Goal: Task Accomplishment & Management: Use online tool/utility

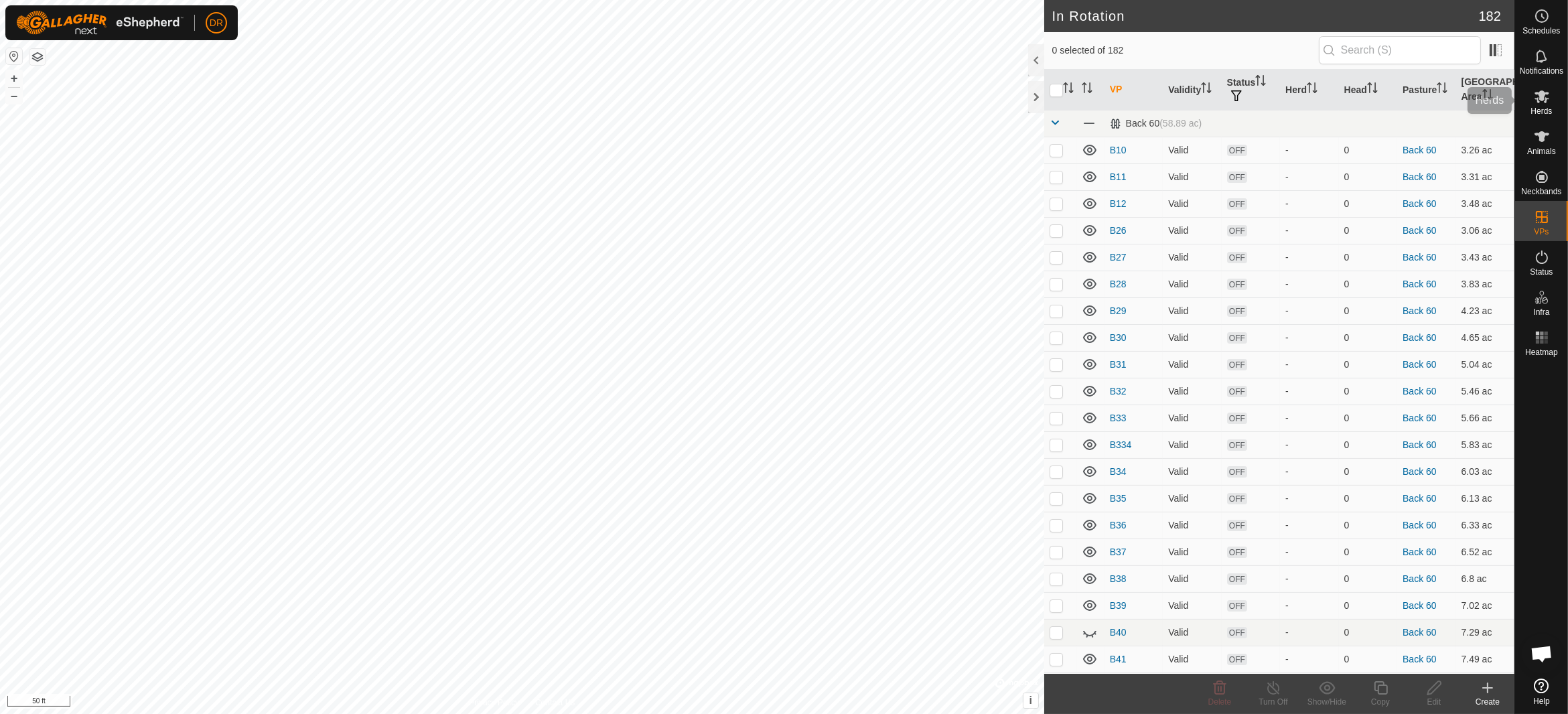
click at [1535, 110] on span "Herds" at bounding box center [1541, 111] width 21 height 8
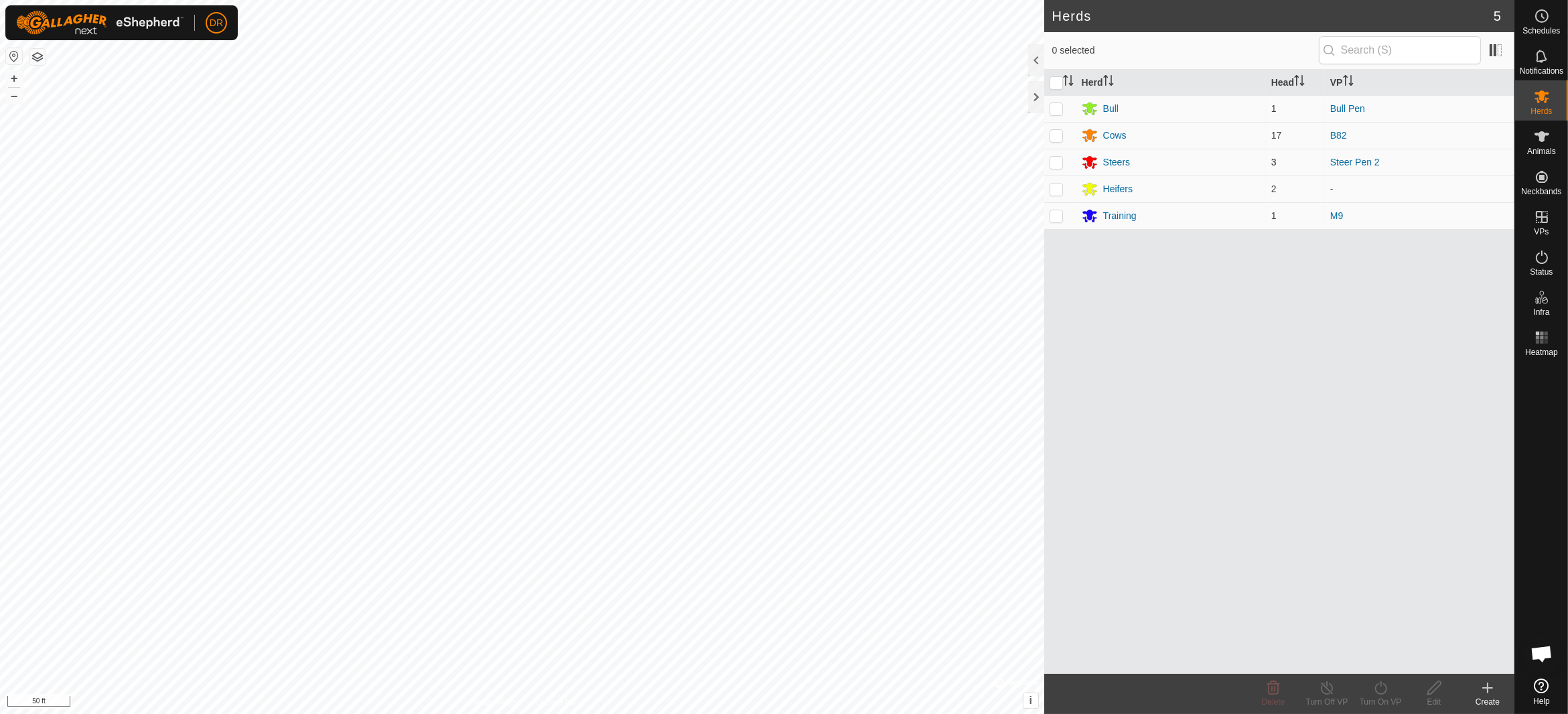
click at [1060, 159] on p-checkbox at bounding box center [1056, 161] width 13 height 11
checkbox input "true"
click at [1375, 698] on div "Turn On VP" at bounding box center [1381, 701] width 54 height 12
click at [1388, 663] on link "Now" at bounding box center [1421, 659] width 132 height 27
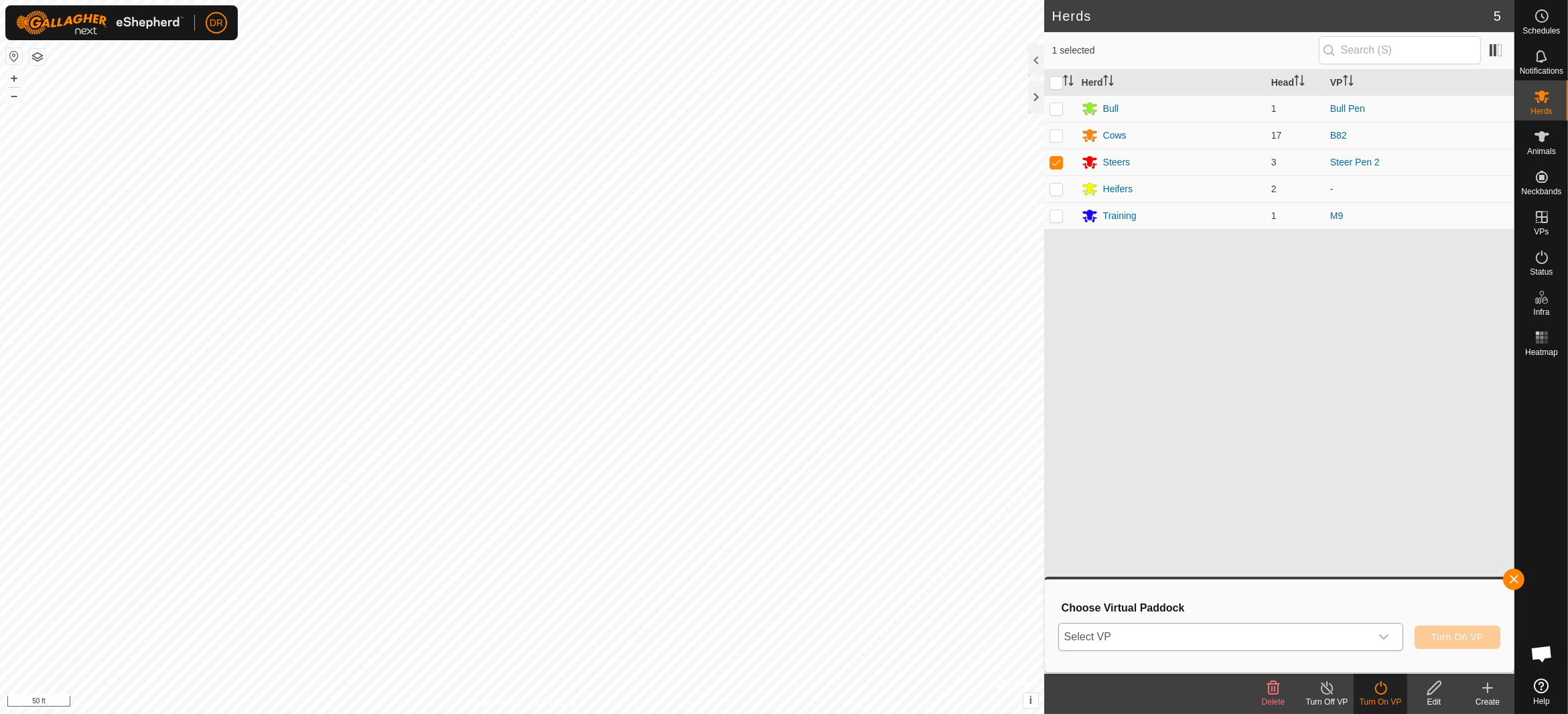
click at [1163, 638] on span "Select VP" at bounding box center [1215, 637] width 311 height 27
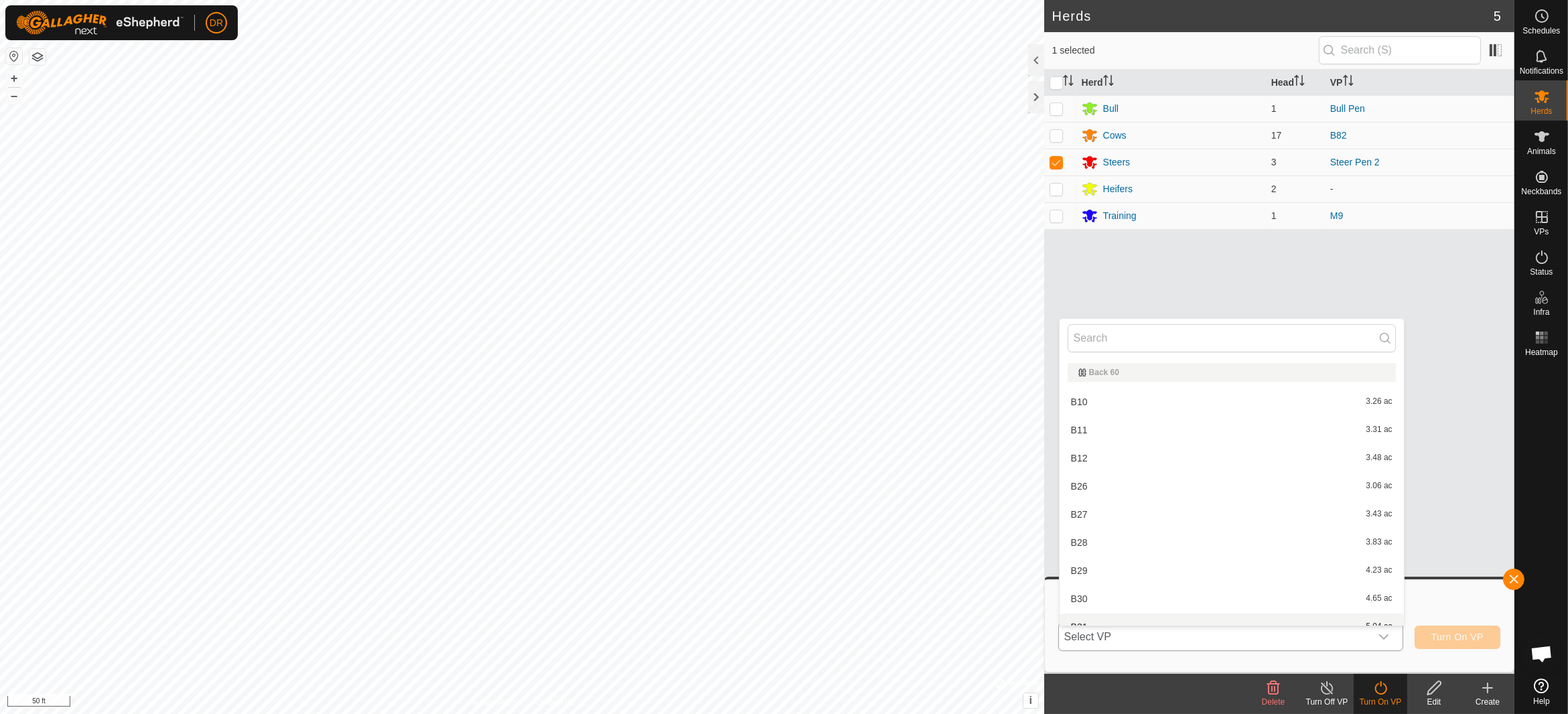
scroll to position [15, 0]
click at [1113, 342] on input "text" at bounding box center [1232, 338] width 328 height 28
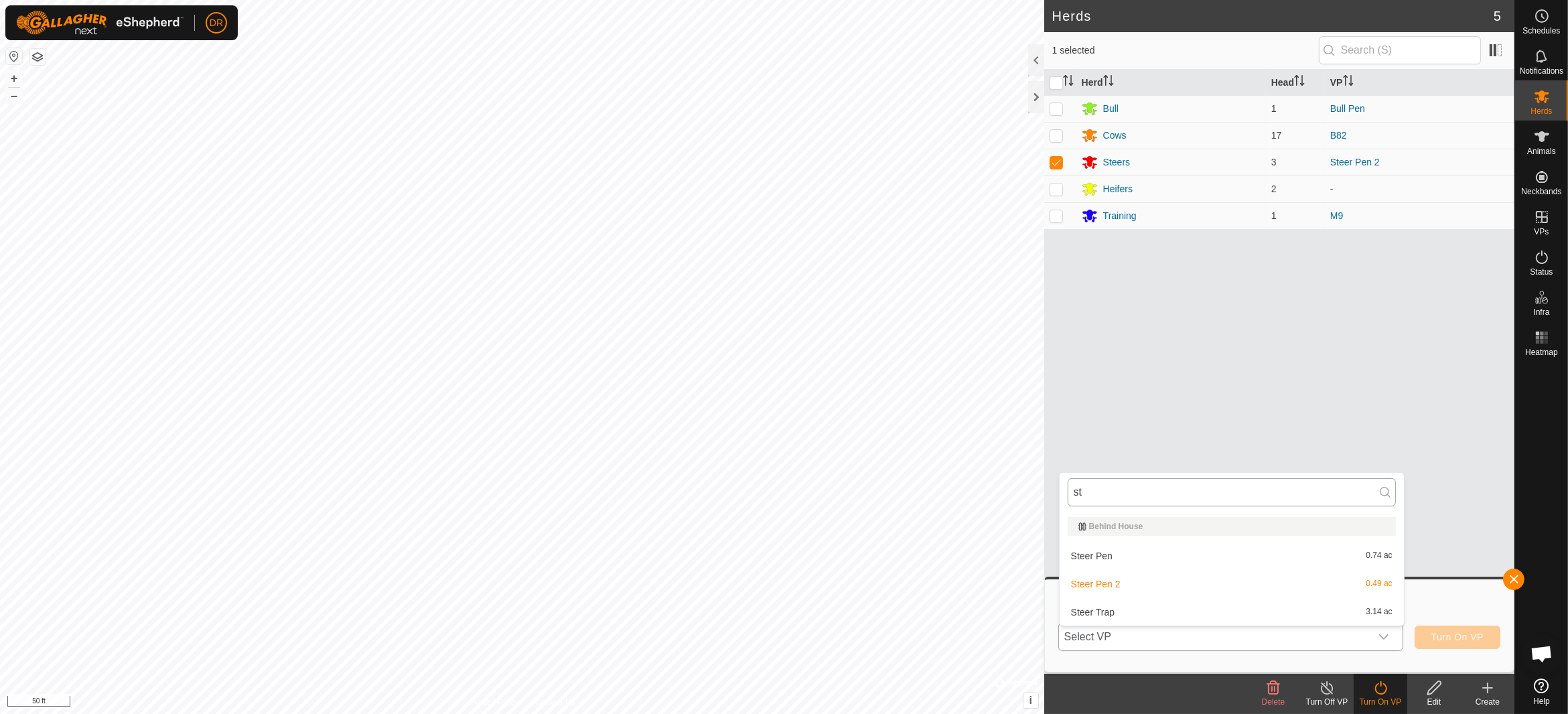
scroll to position [0, 0]
type input "stee"
click at [1097, 553] on li "Steer Pen 0.74 ac" at bounding box center [1232, 556] width 345 height 27
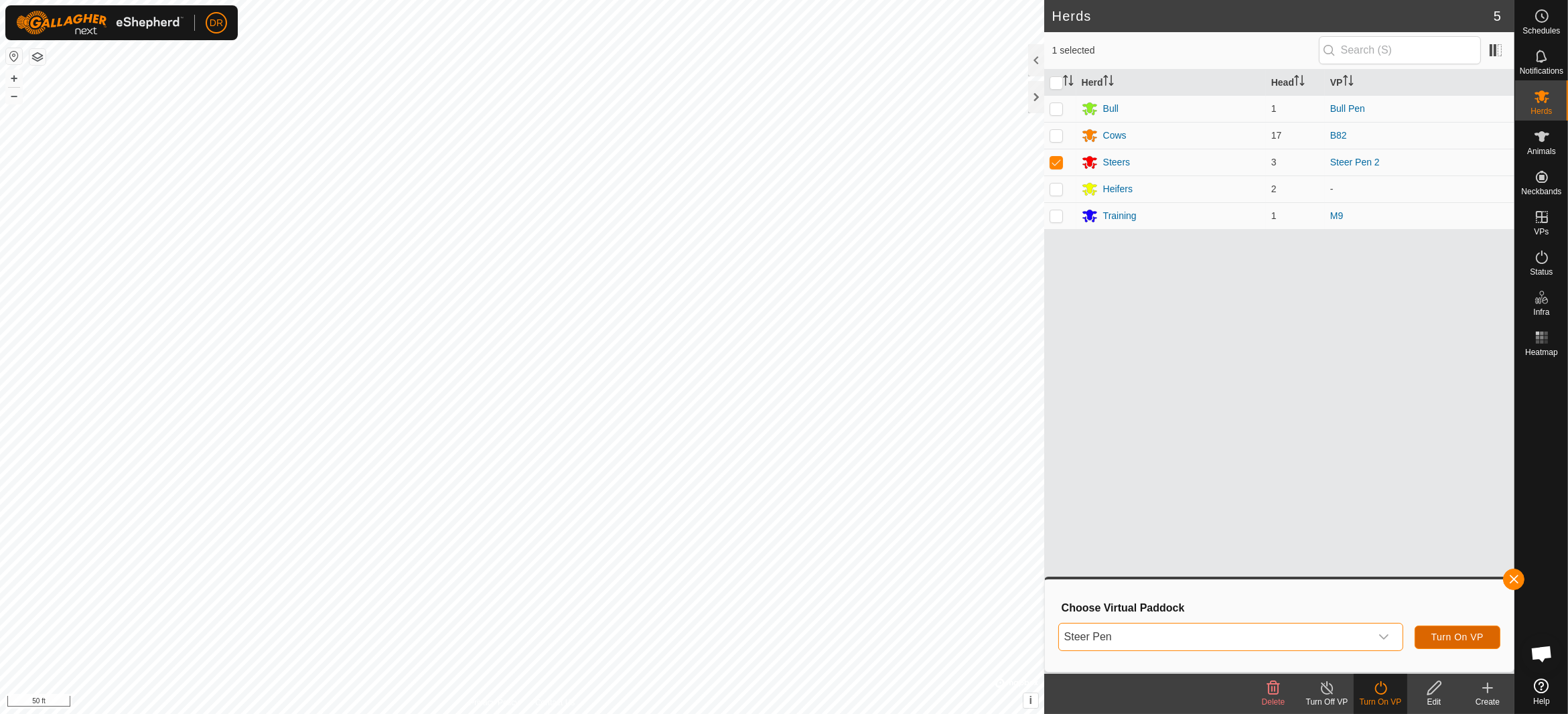
click at [1453, 635] on span "Turn On VP" at bounding box center [1457, 636] width 52 height 11
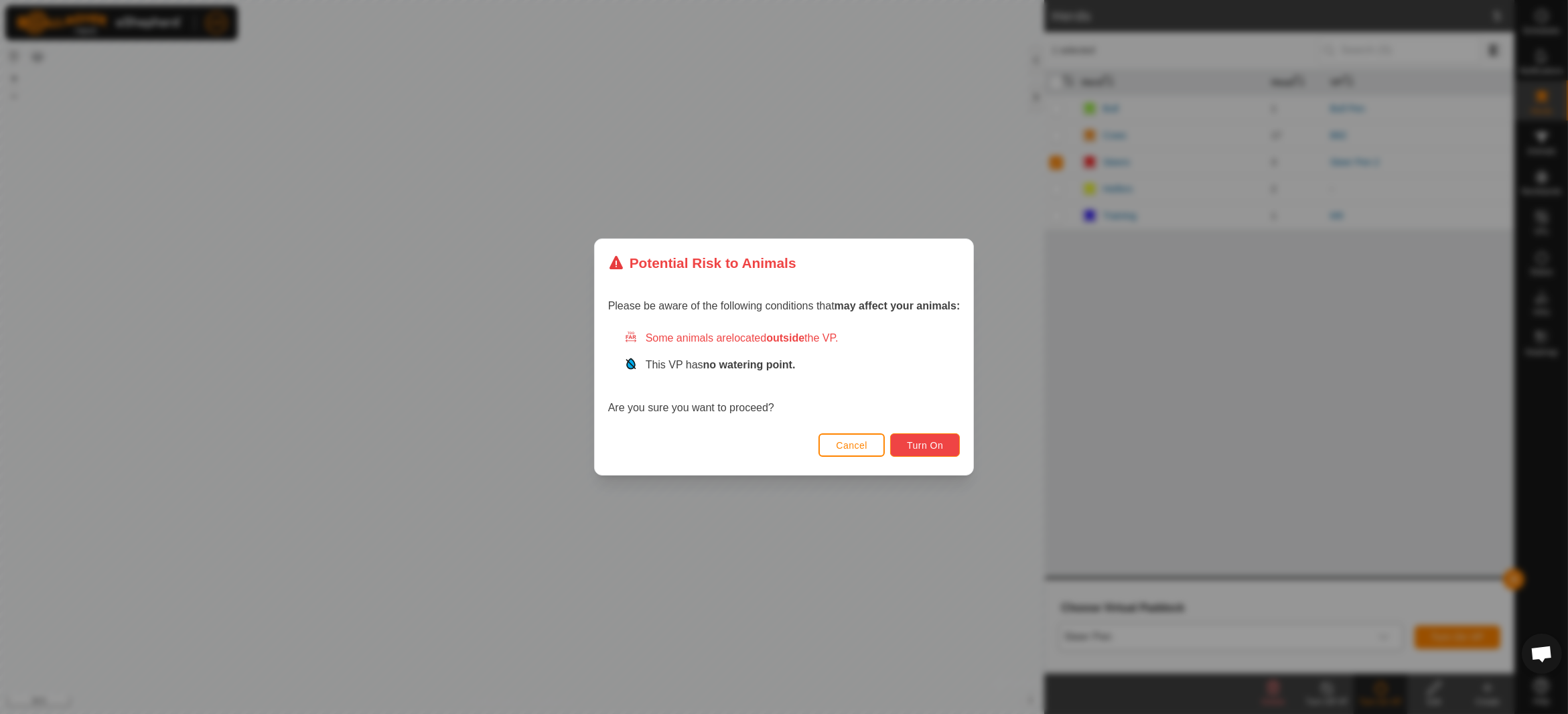
click at [924, 451] on button "Turn On" at bounding box center [925, 445] width 70 height 23
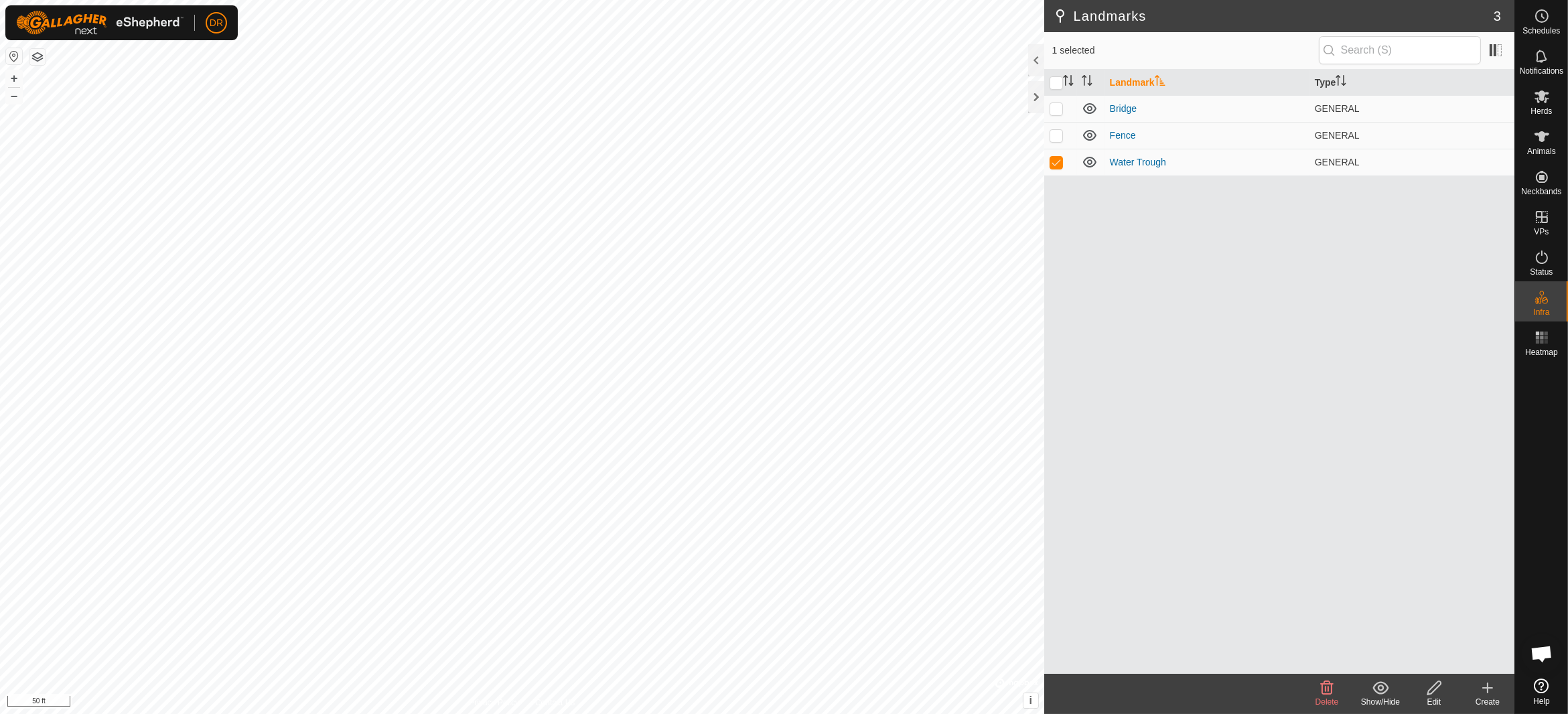
click at [1426, 688] on icon at bounding box center [1434, 688] width 17 height 16
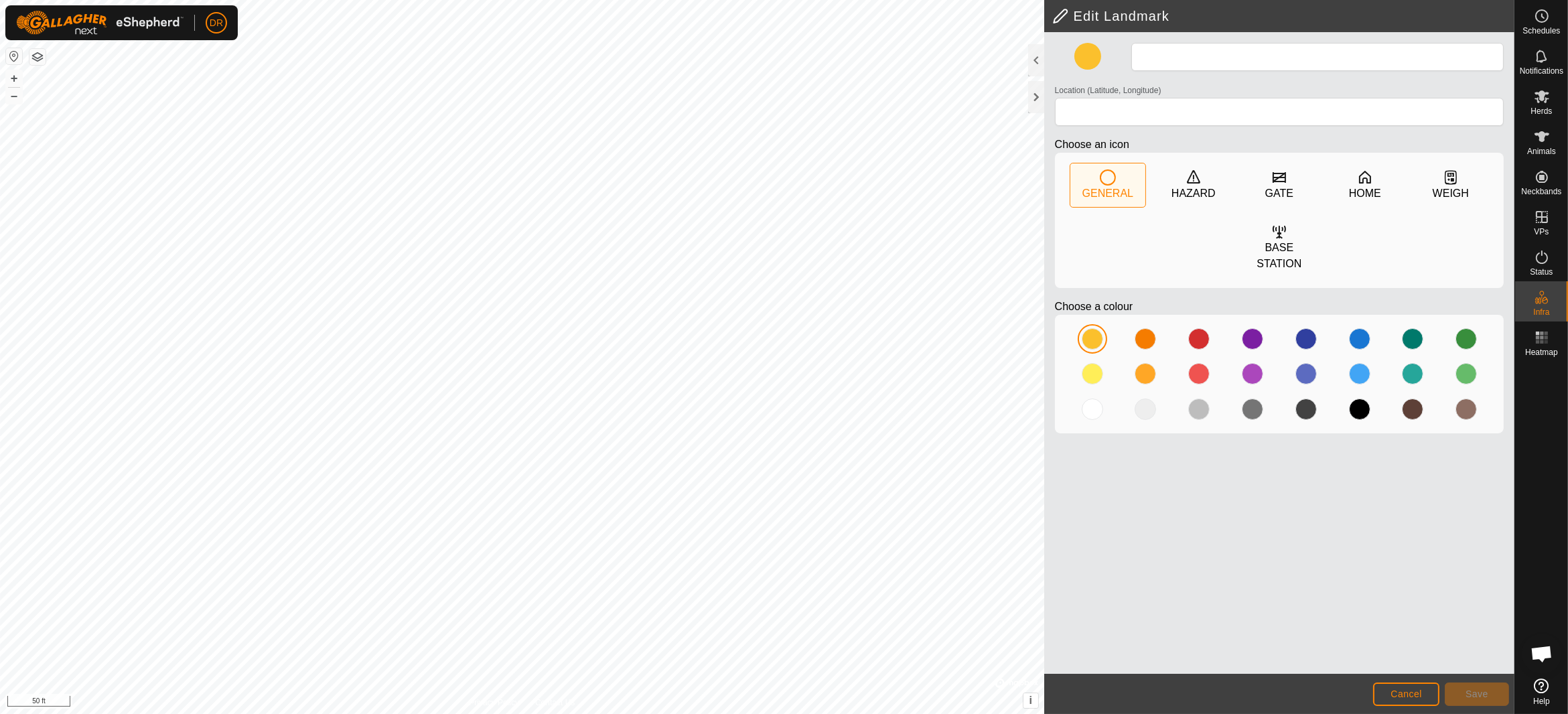
type input "Water Trough"
type input "34.940166, -92.100343"
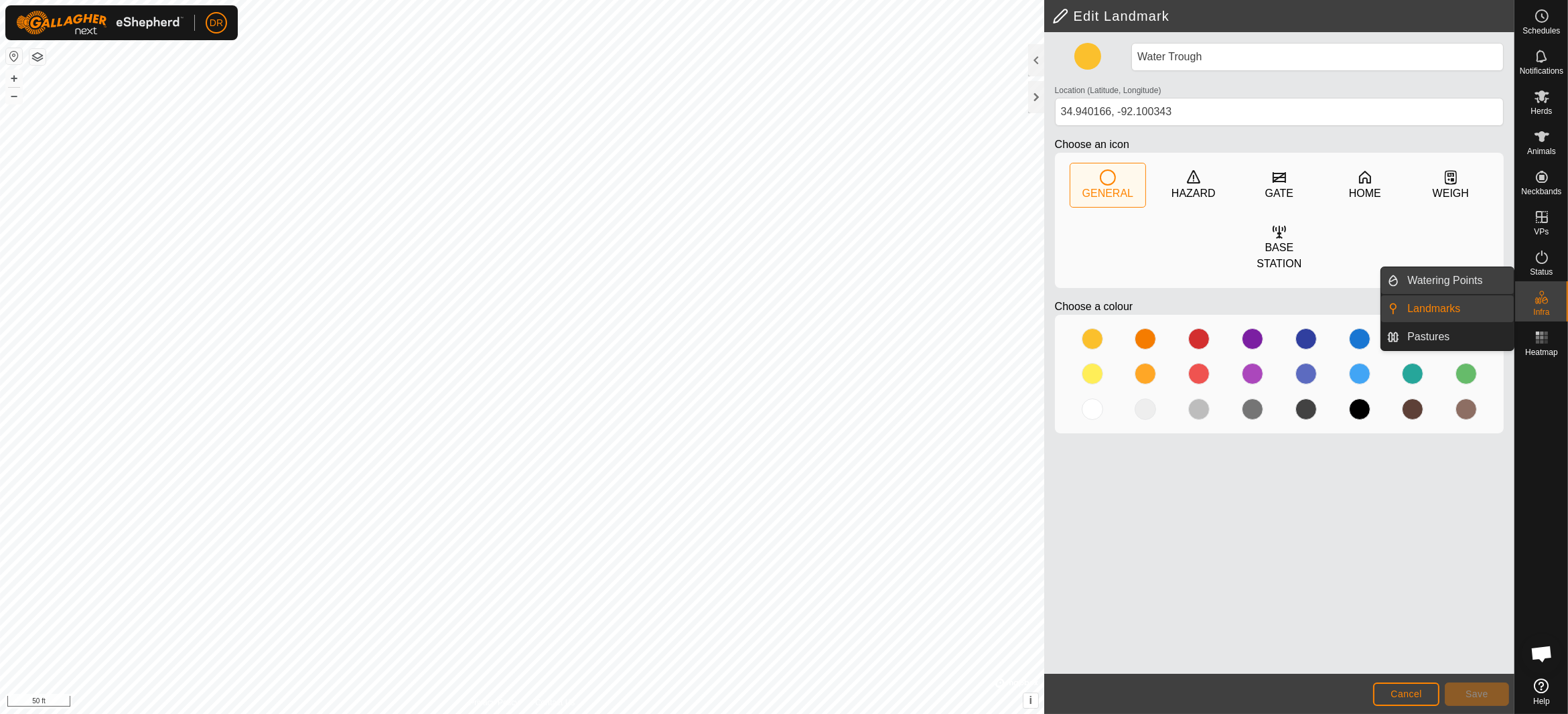
click at [1447, 279] on link "Watering Points" at bounding box center [1456, 281] width 115 height 27
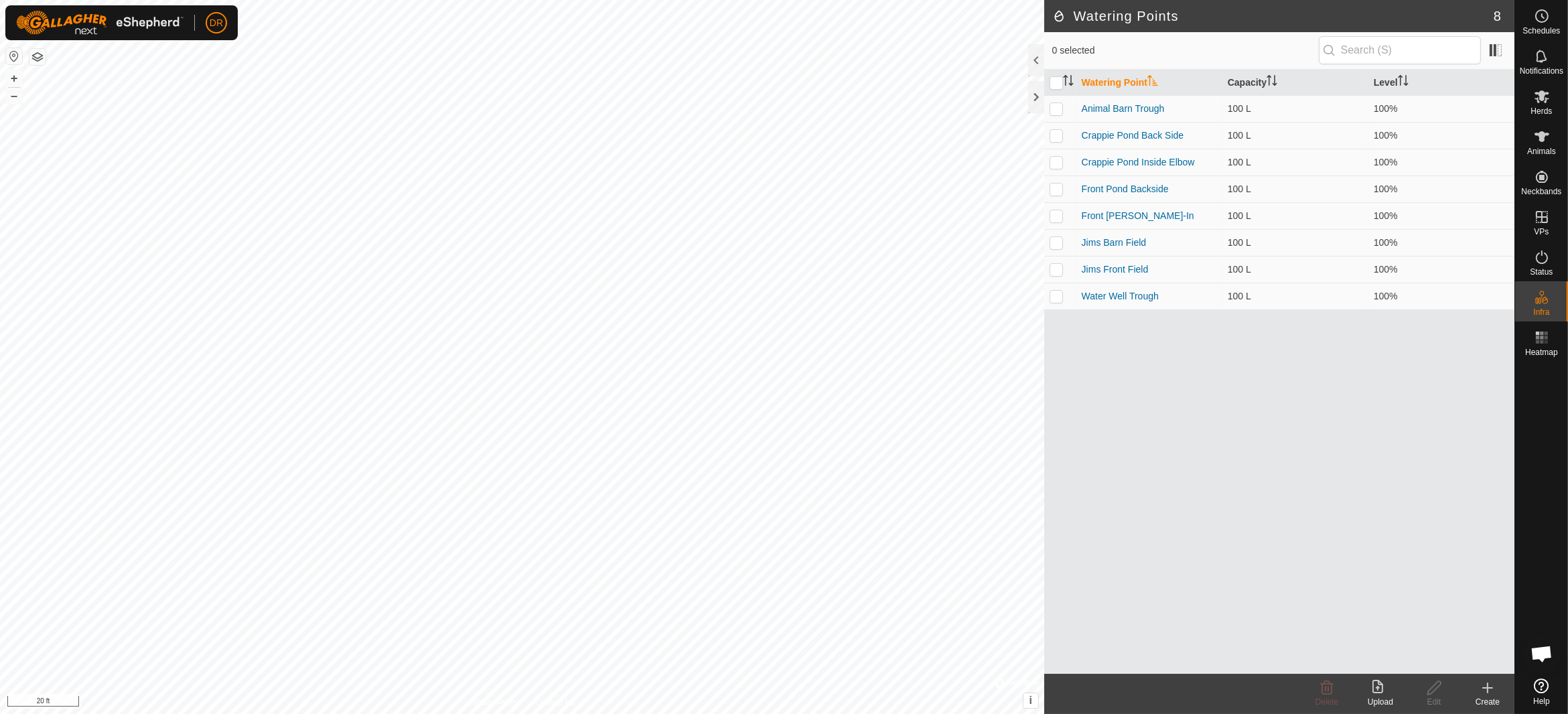
click at [1493, 698] on div "Create" at bounding box center [1488, 701] width 54 height 12
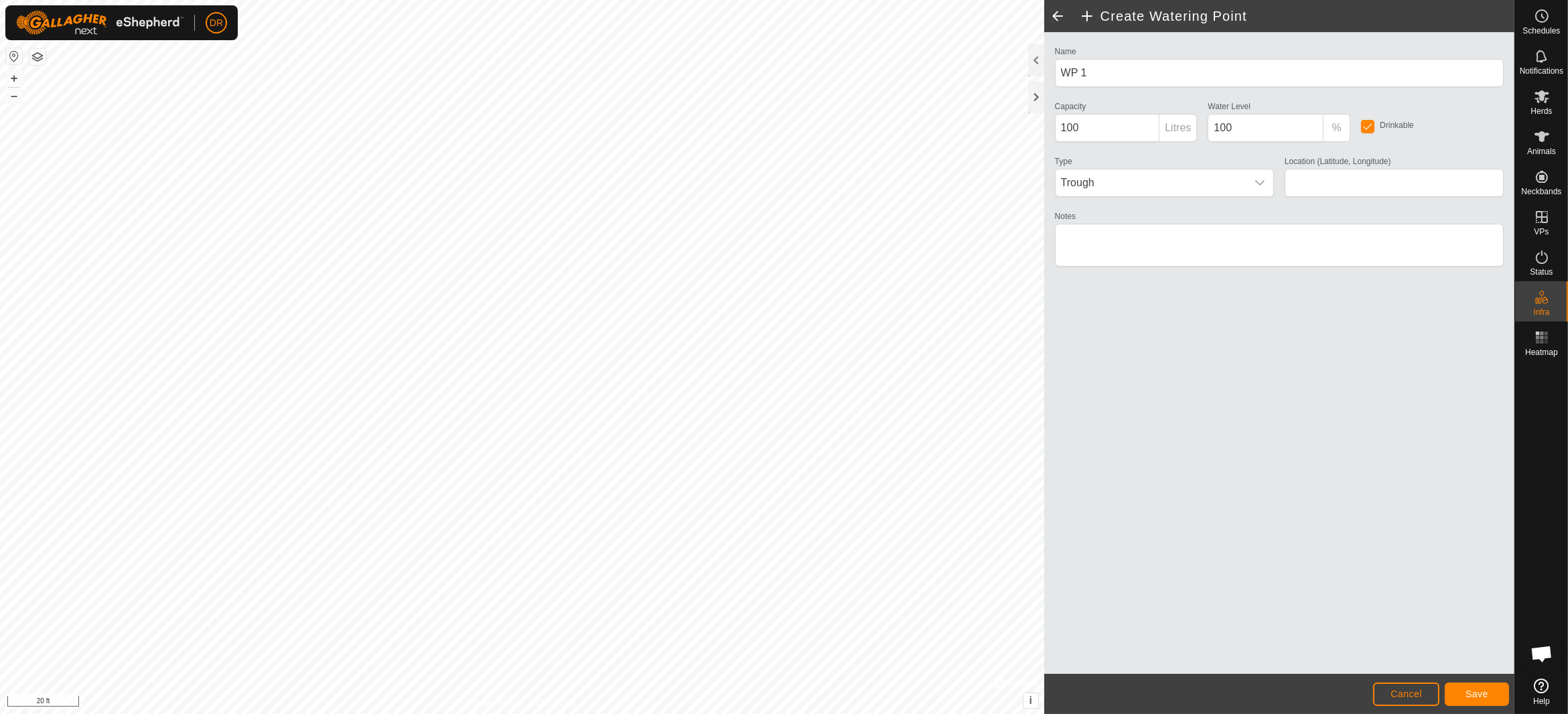
type input "34.940177, -92.100358"
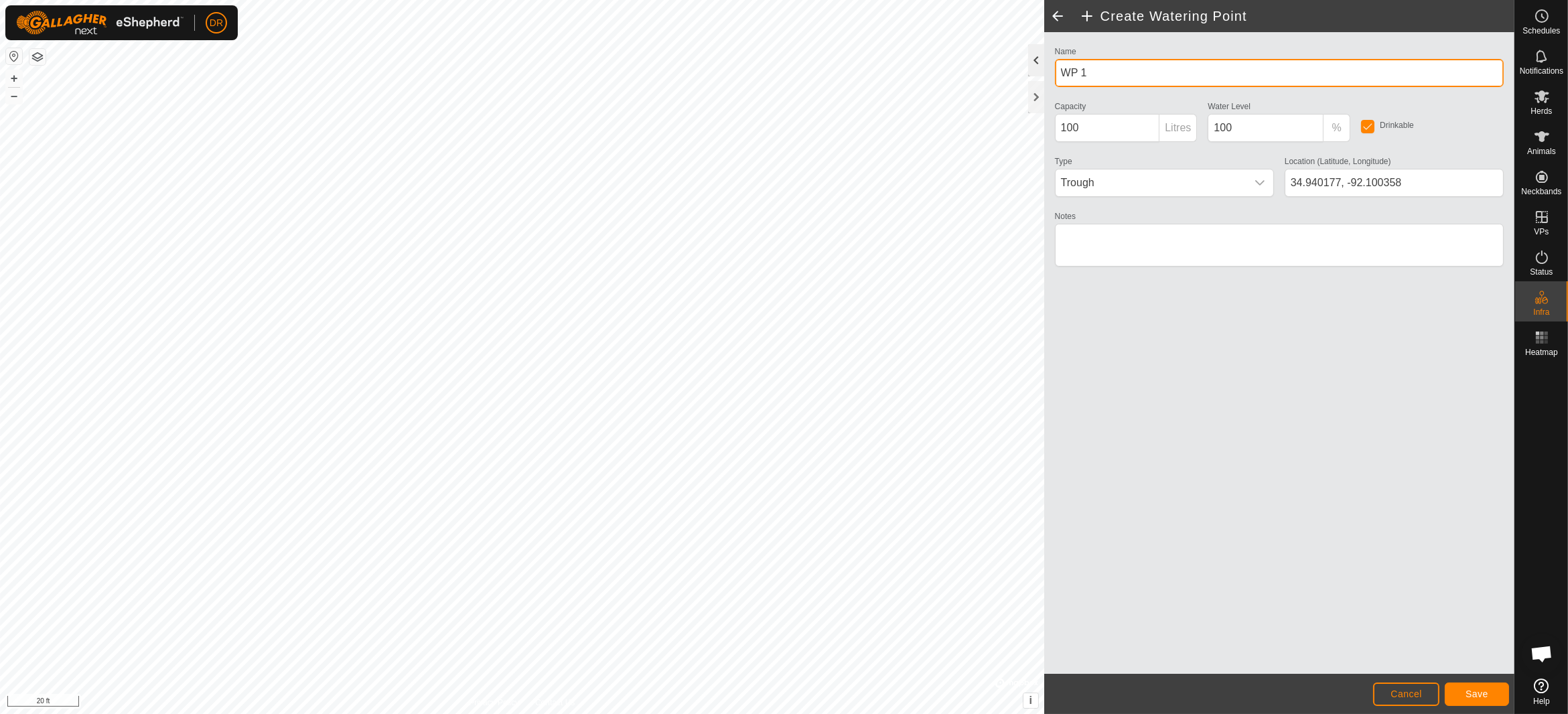
drag, startPoint x: 1055, startPoint y: 75, endPoint x: 1027, endPoint y: 72, distance: 28.2
click at [1044, 72] on div "Create Watering Point Name WP 1 Capacity 100 Litres Water Level 100 % Drinkable…" at bounding box center [1279, 357] width 470 height 714
type input "House Trough"
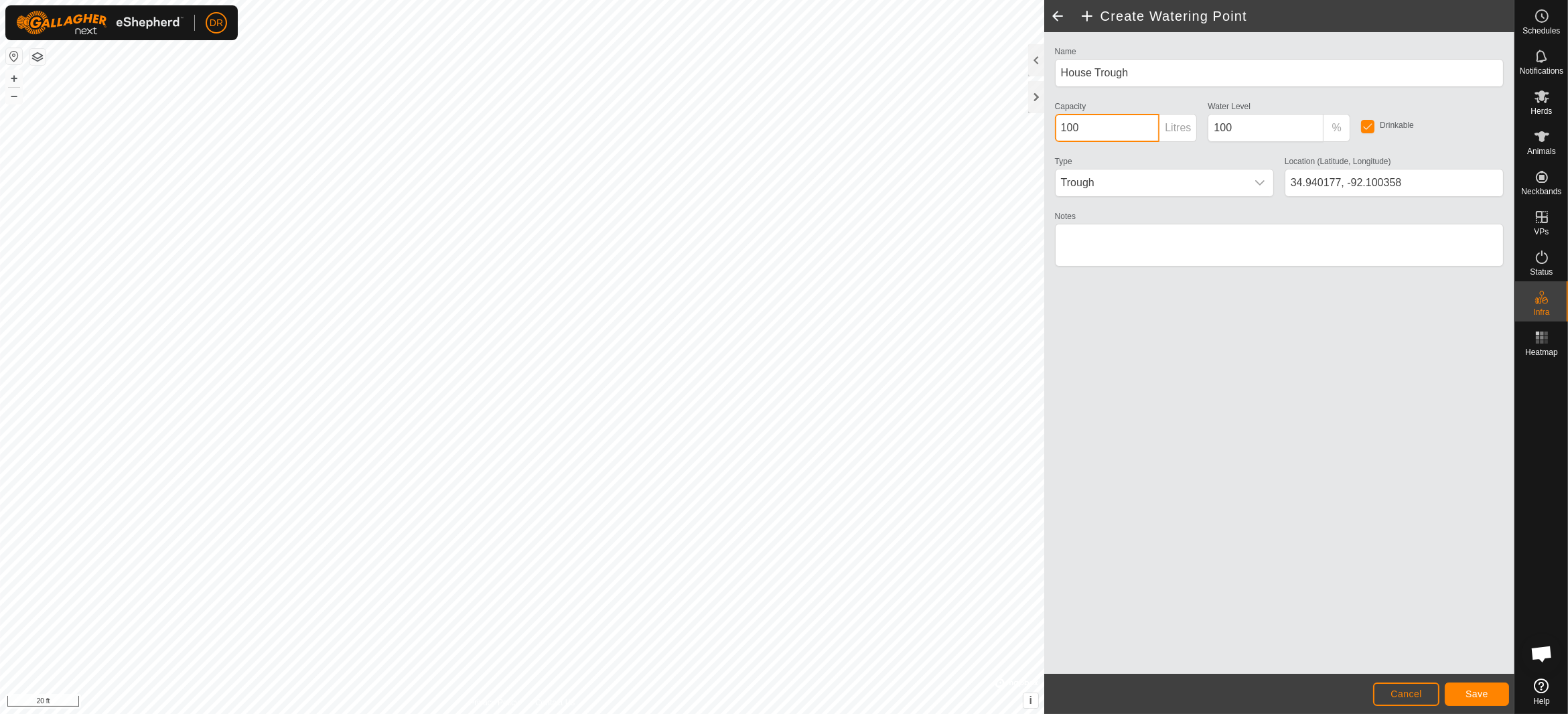
click at [1115, 134] on input "100" at bounding box center [1107, 128] width 105 height 28
click at [1185, 128] on p-inputgroup-addon "Litres" at bounding box center [1178, 128] width 37 height 28
click at [1020, 121] on div "Create Watering Point Name House Trough Capacity 100 Litres Water Level 100 % D…" at bounding box center [757, 357] width 1514 height 714
type input "1"
type input "4000"
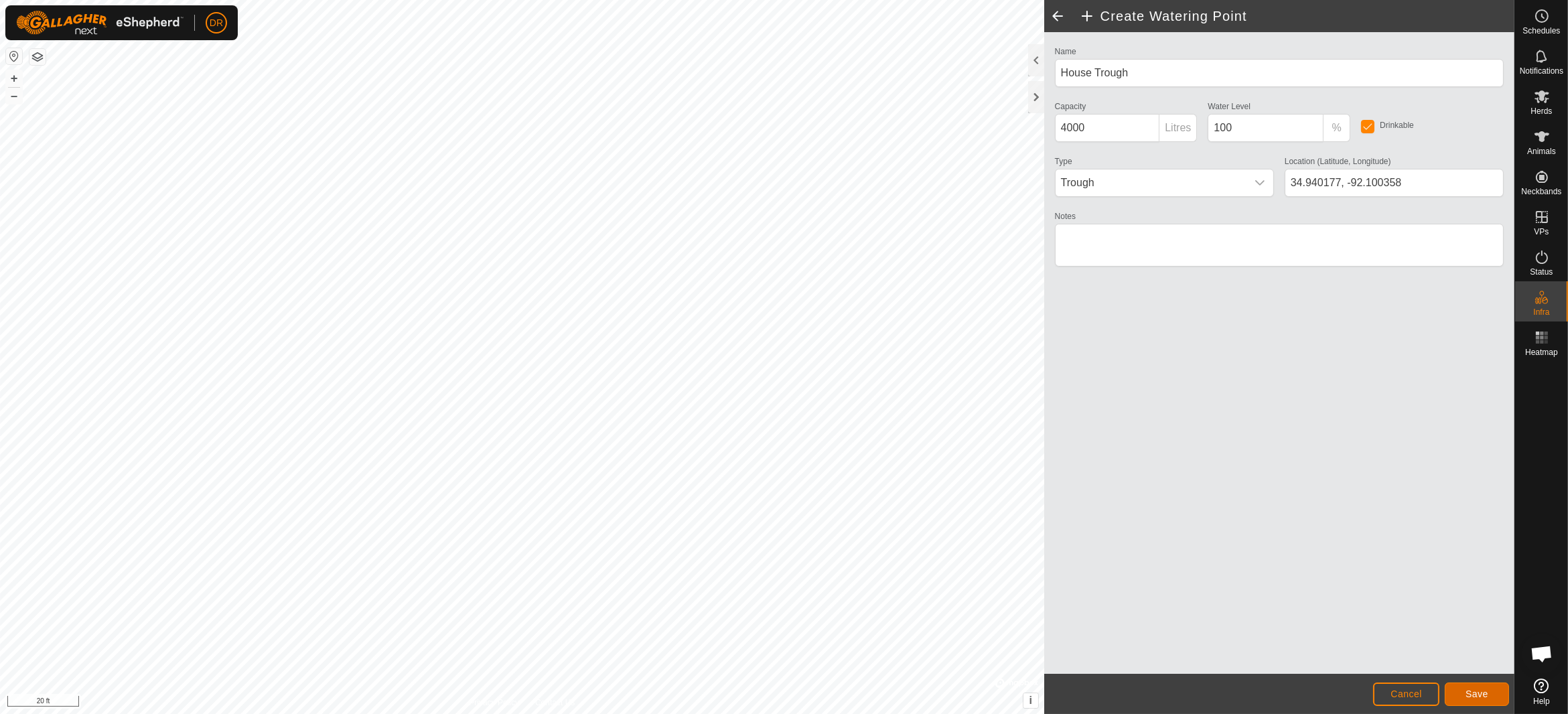
click at [1488, 692] on span "Save" at bounding box center [1477, 694] width 23 height 11
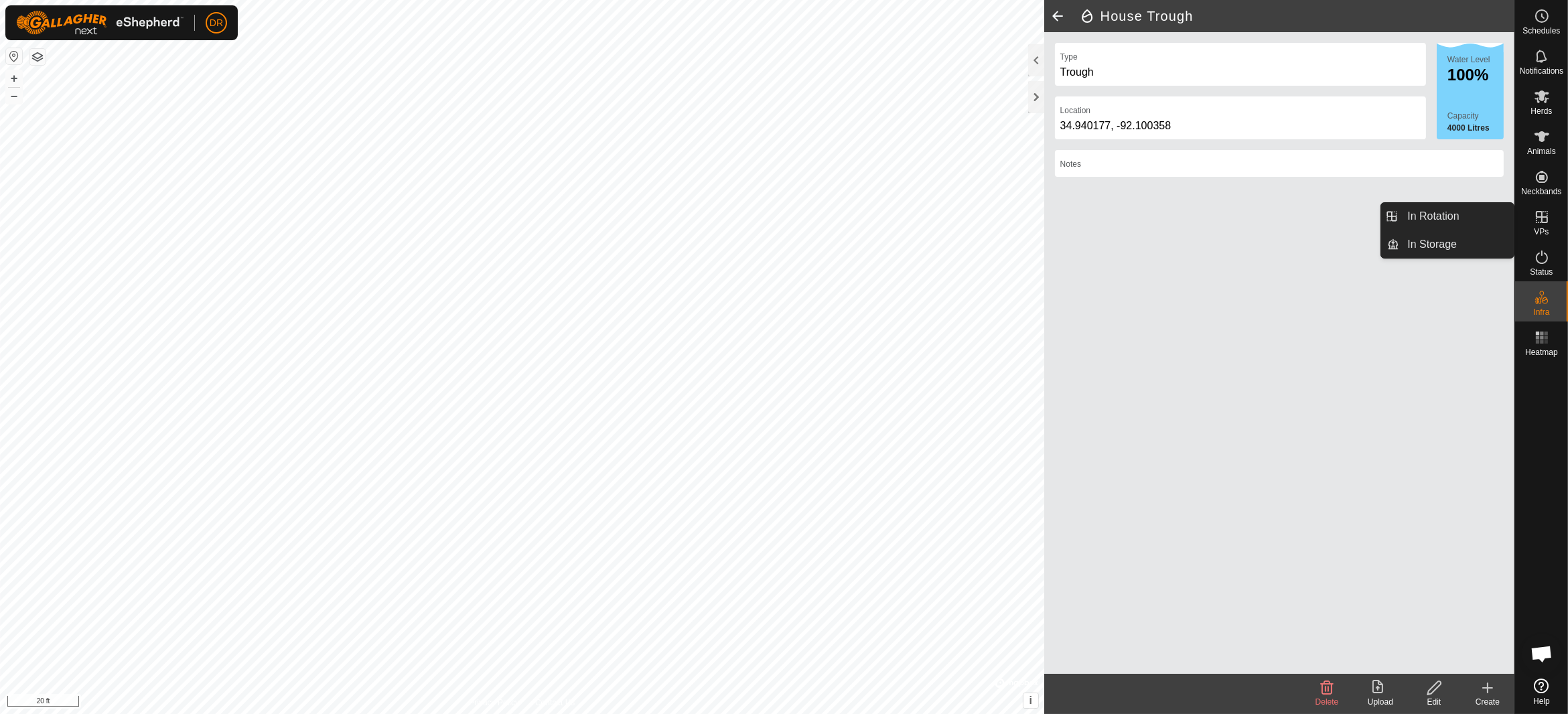
click at [1545, 233] on span "VPs" at bounding box center [1541, 231] width 15 height 8
click at [1428, 218] on link "In Rotation" at bounding box center [1456, 216] width 115 height 27
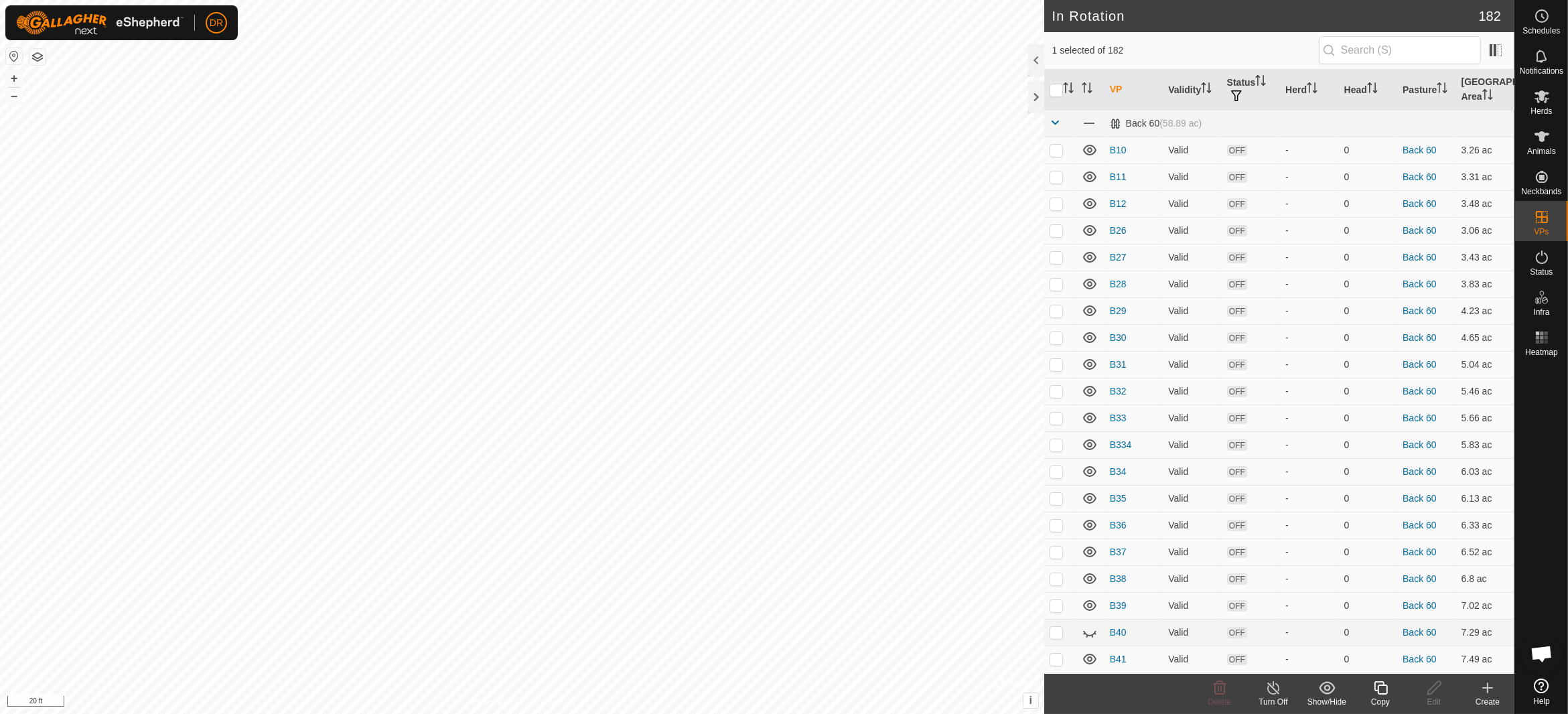
checkbox input "false"
checkbox input "true"
click at [1381, 691] on icon at bounding box center [1381, 688] width 17 height 16
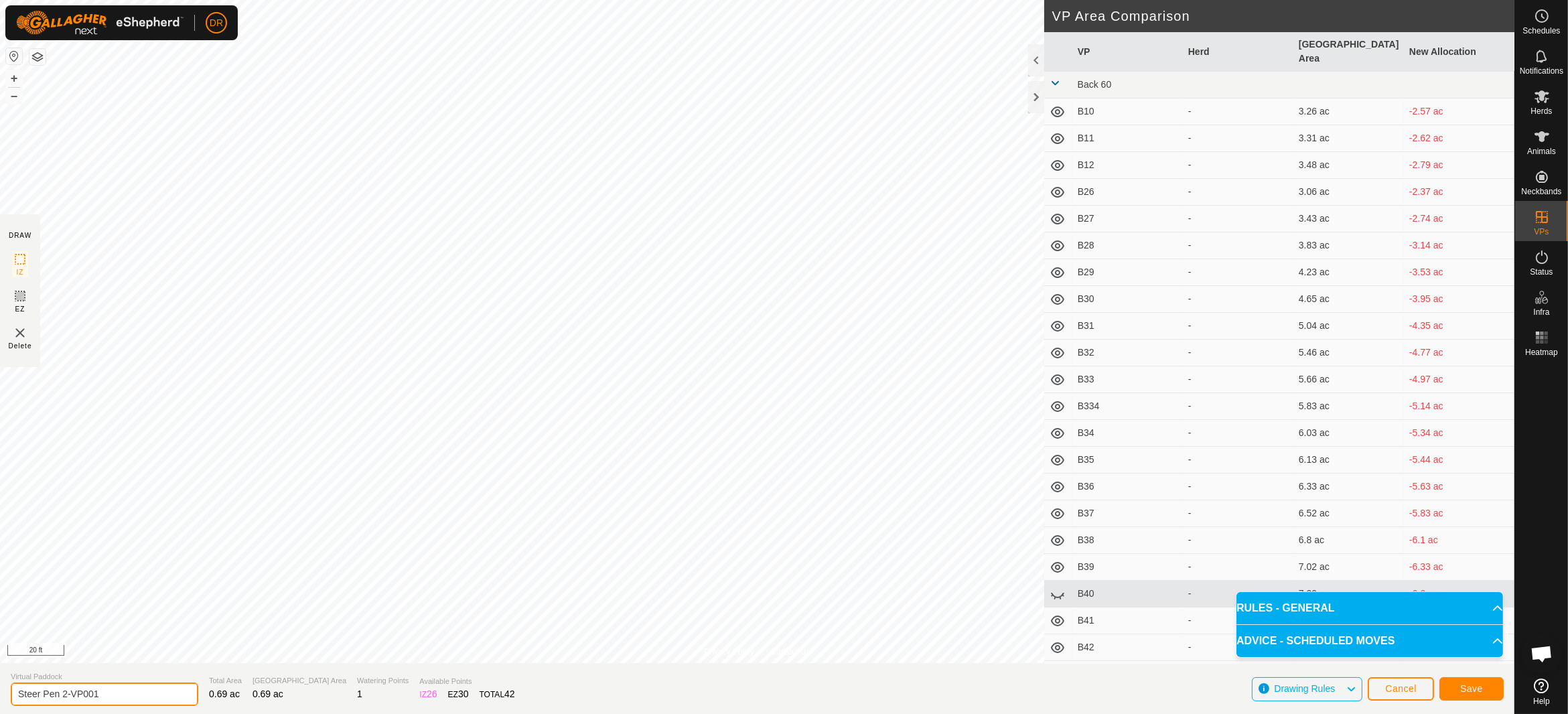
drag, startPoint x: 105, startPoint y: 692, endPoint x: 0, endPoint y: 687, distance: 105.1
click at [0, 687] on section "Virtual Paddock Steer Pen 2-VP001 Total Area 0.69 ac Grazing Area 0.69 ac Water…" at bounding box center [757, 689] width 1514 height 51
type input "Steer Pen 3"
click at [1478, 690] on span "Save" at bounding box center [1471, 688] width 23 height 11
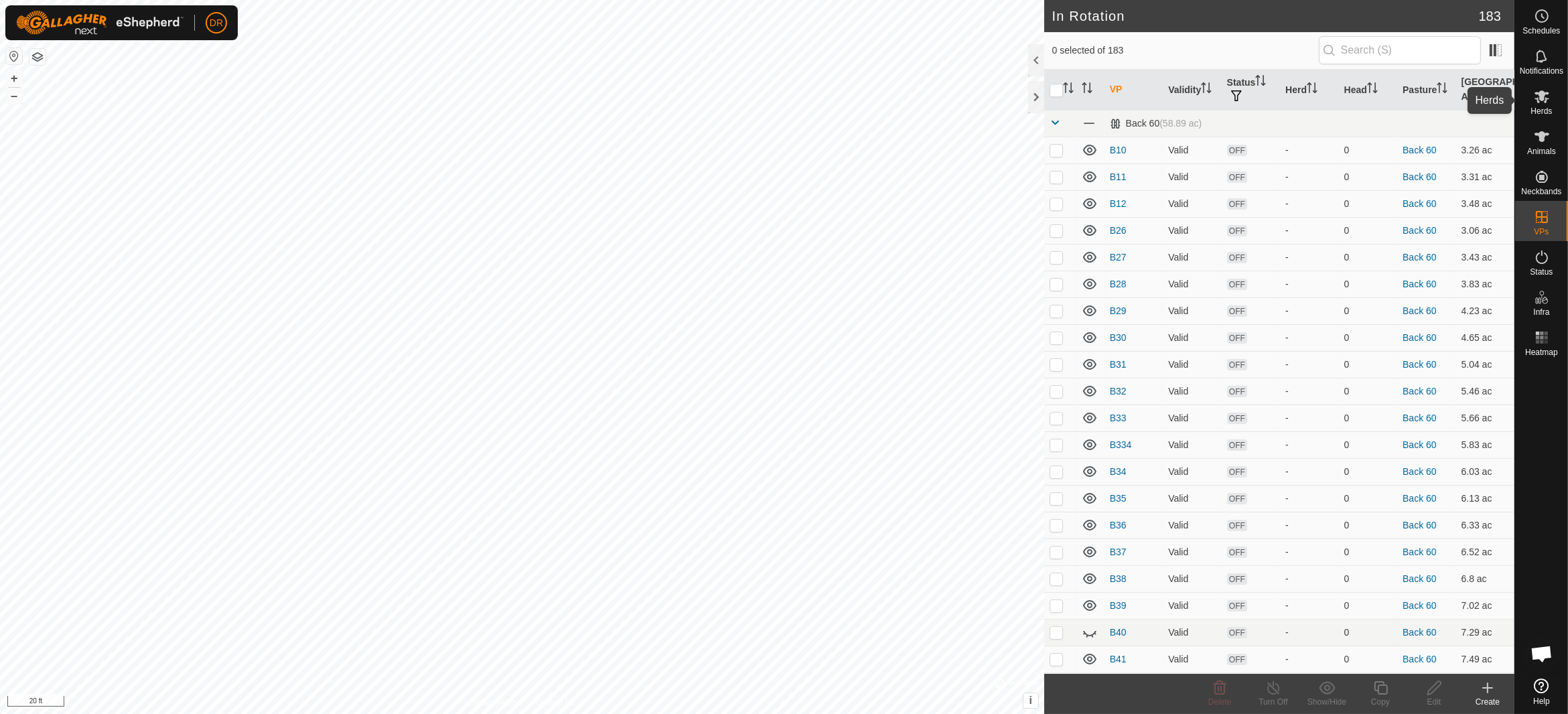
click at [1540, 100] on icon at bounding box center [1541, 97] width 15 height 13
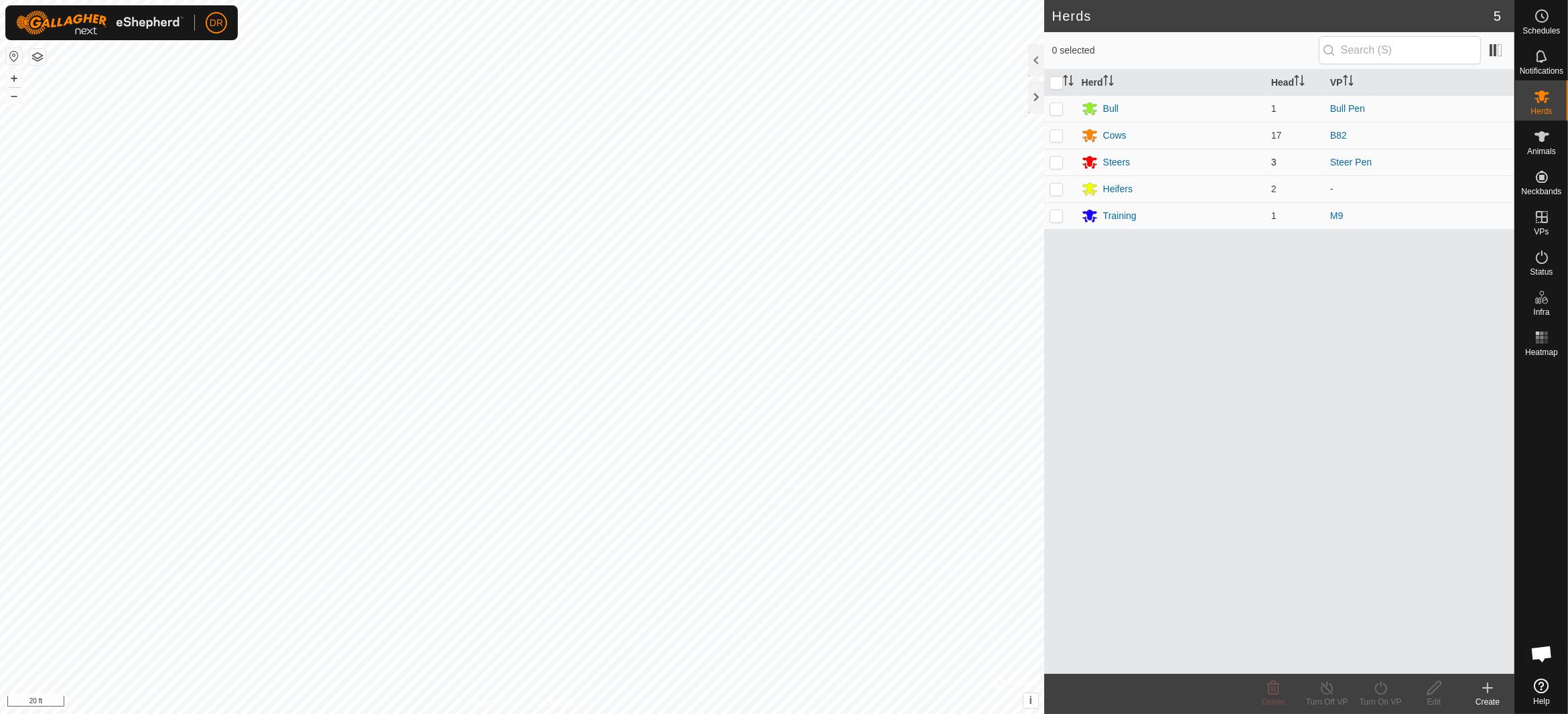
click at [1060, 164] on p-checkbox at bounding box center [1056, 161] width 13 height 11
checkbox input "true"
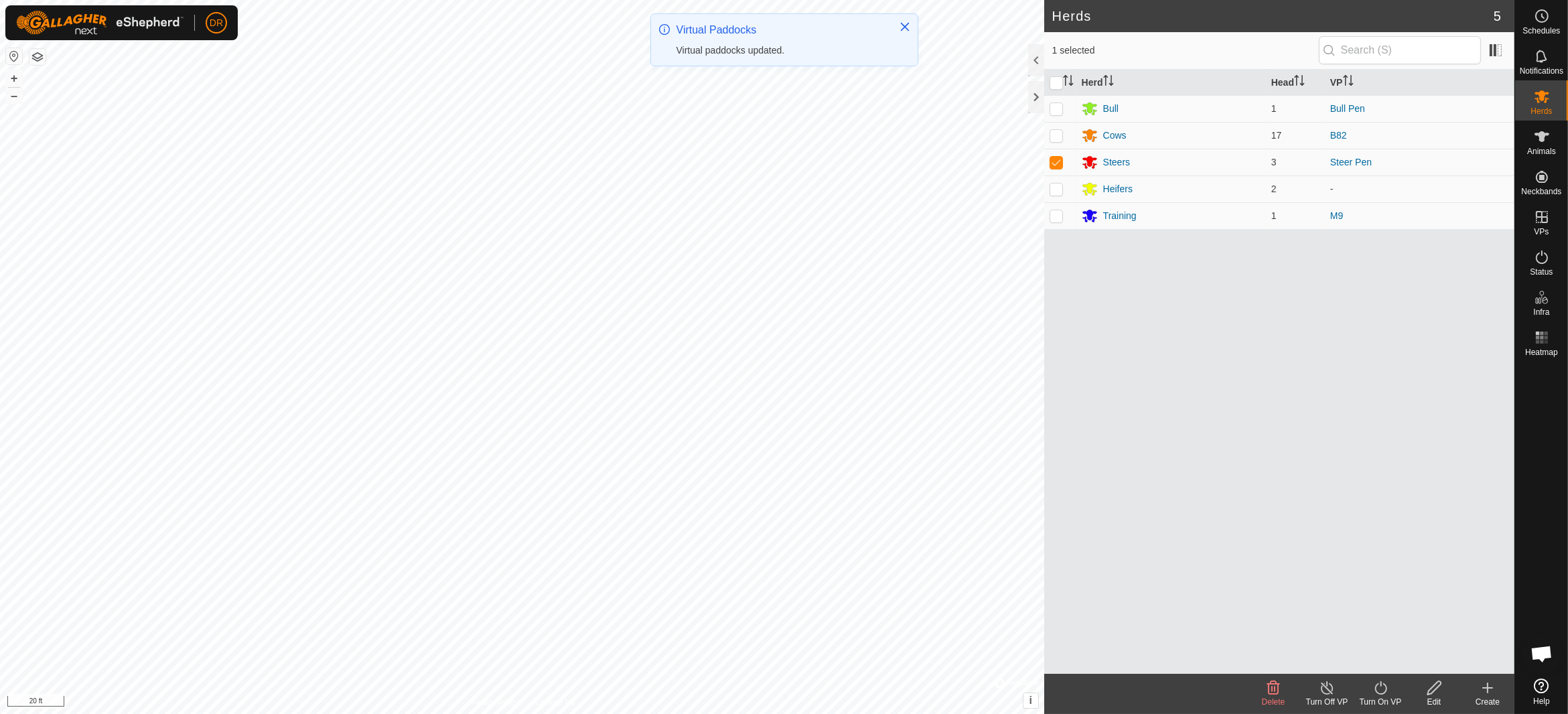
click at [1383, 695] on icon at bounding box center [1381, 688] width 17 height 16
click at [1383, 664] on link "Now" at bounding box center [1421, 659] width 132 height 27
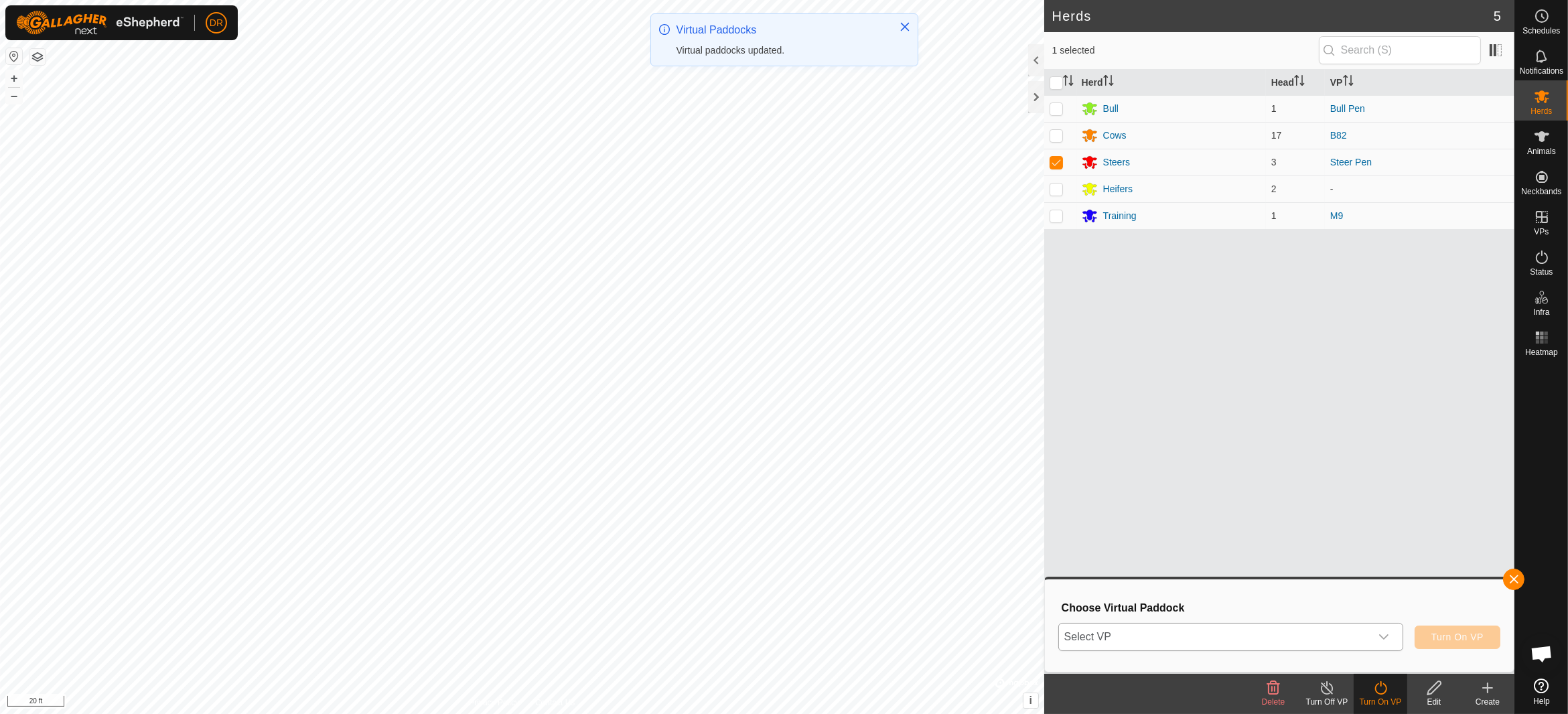
click at [1197, 641] on span "Select VP" at bounding box center [1215, 637] width 311 height 27
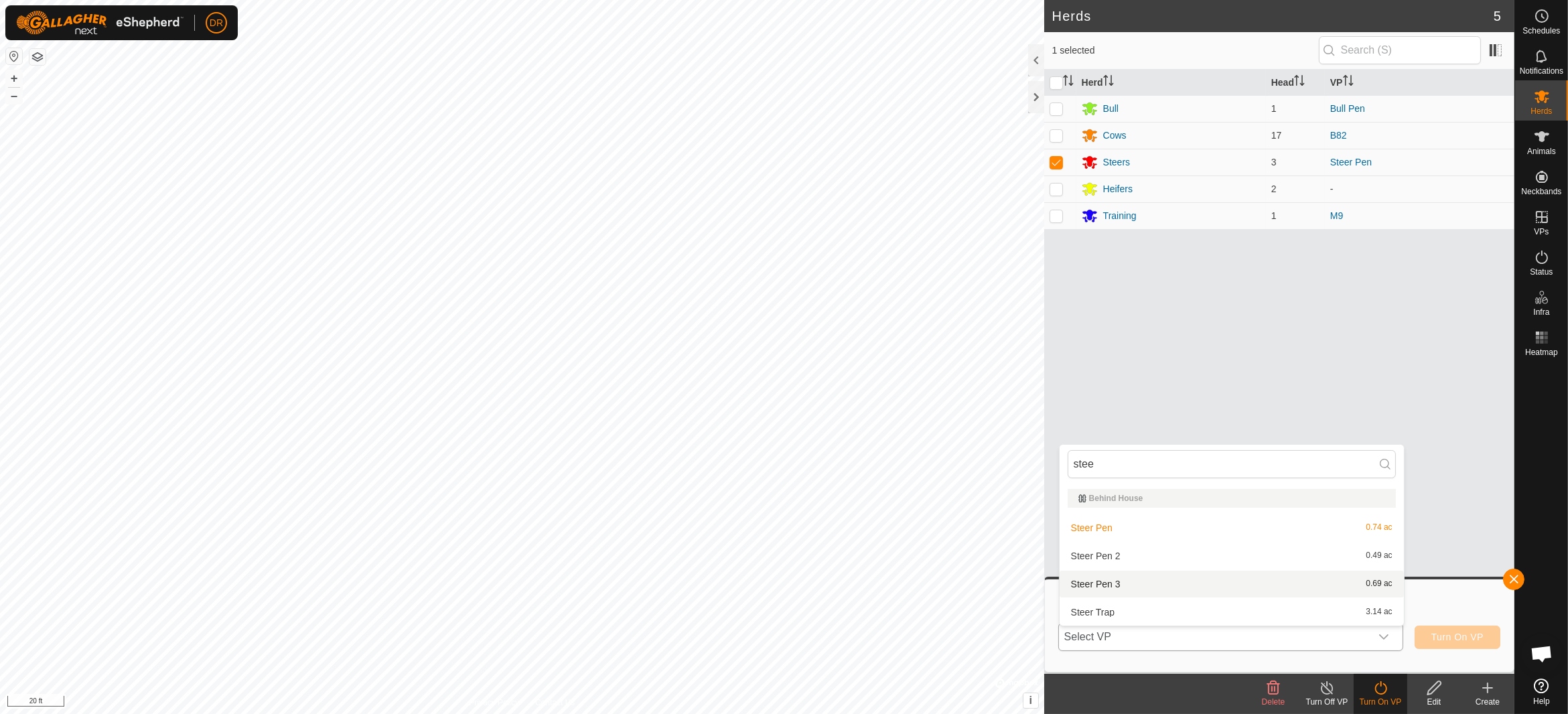
type input "stee"
click at [1101, 586] on span "Steer Pen 3" at bounding box center [1096, 584] width 49 height 9
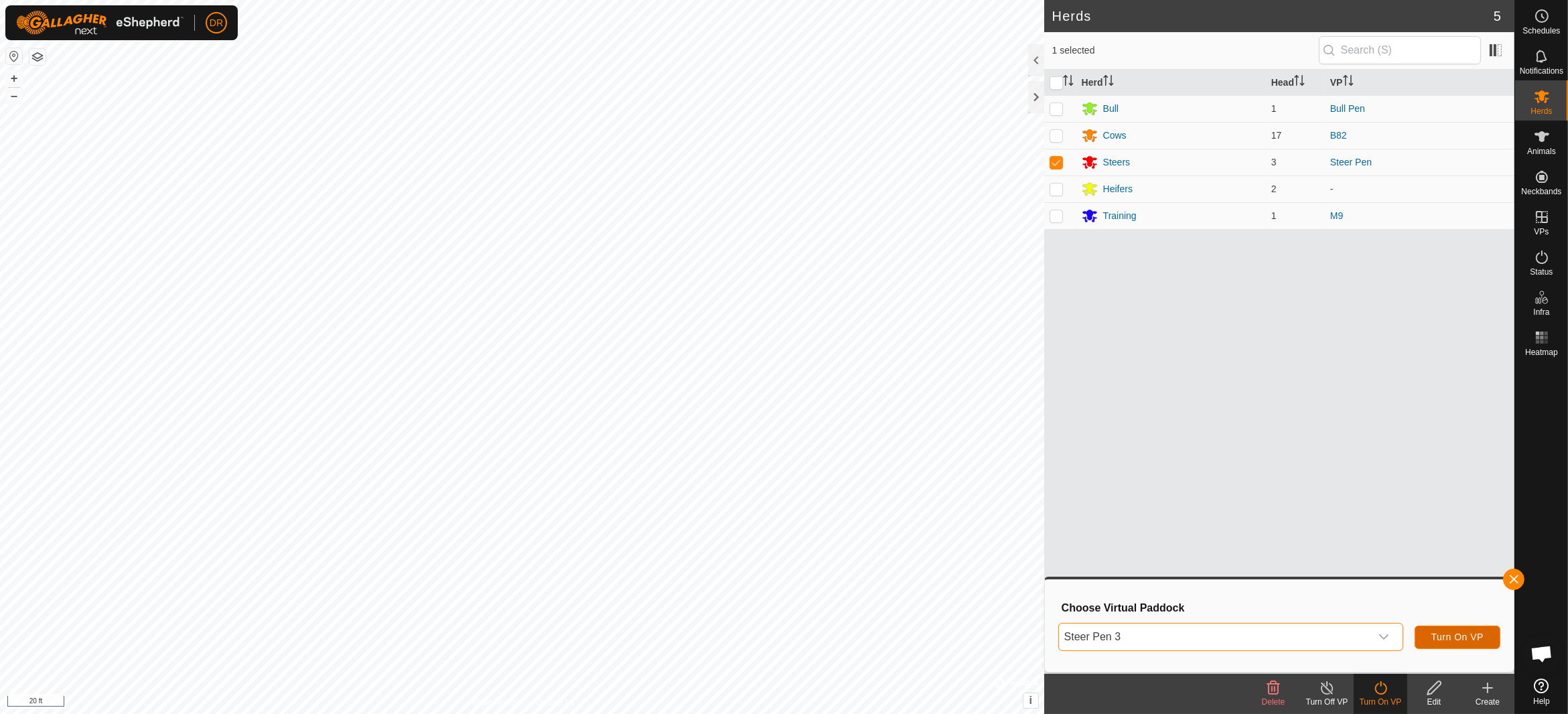
click at [1466, 633] on span "Turn On VP" at bounding box center [1457, 636] width 52 height 11
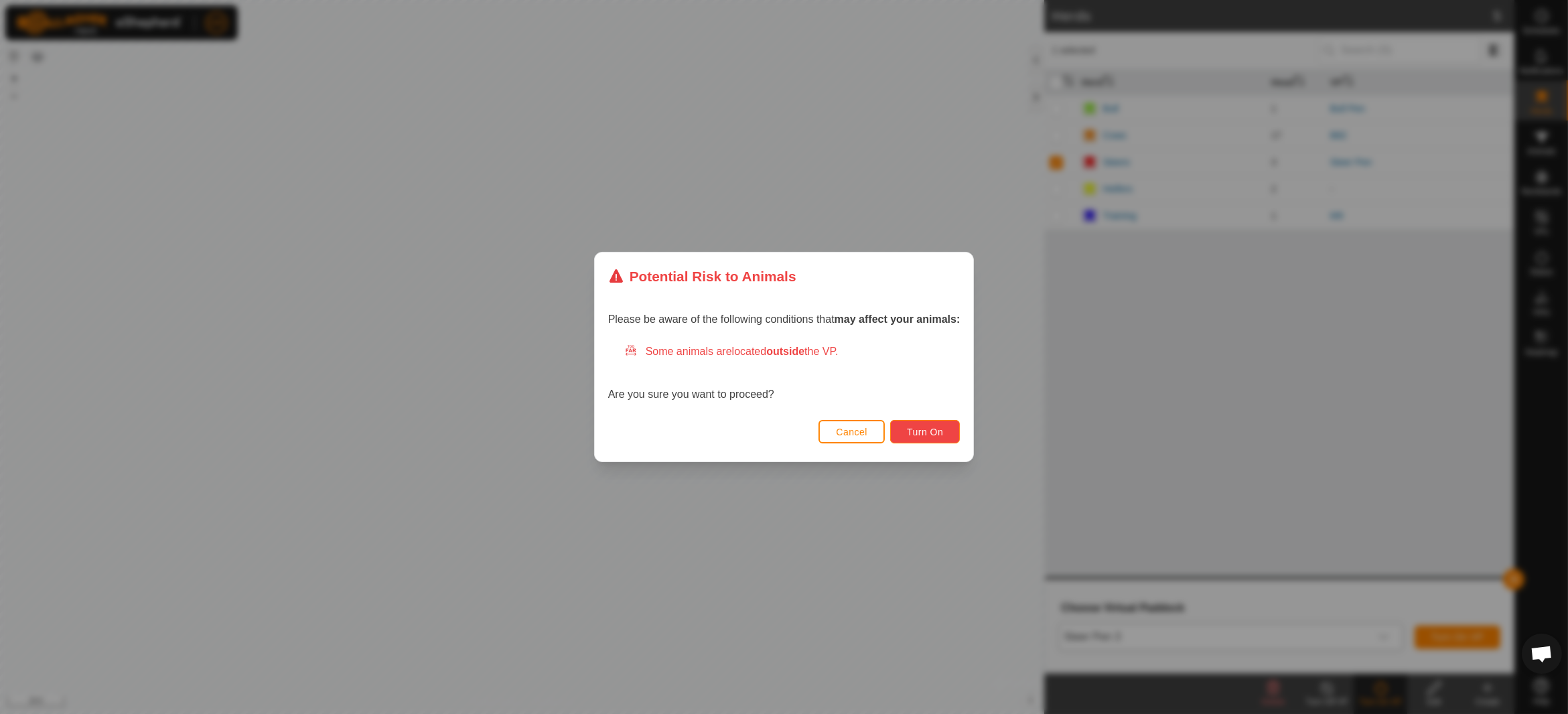
click at [928, 439] on button "Turn On" at bounding box center [925, 431] width 70 height 23
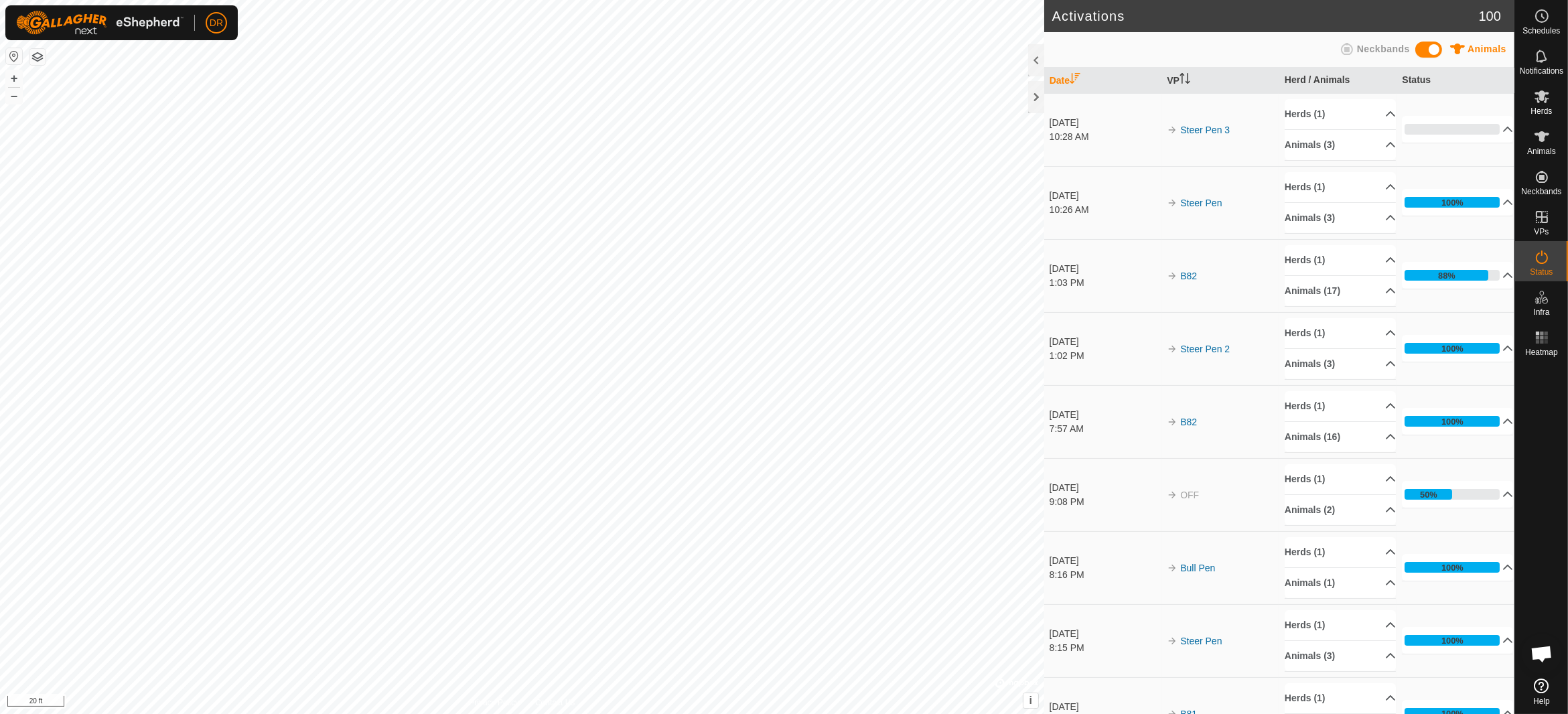
click at [1081, 481] on div "[DATE]" at bounding box center [1105, 488] width 111 height 14
click at [1349, 503] on p-accordion-header "Animals (2)" at bounding box center [1340, 510] width 111 height 30
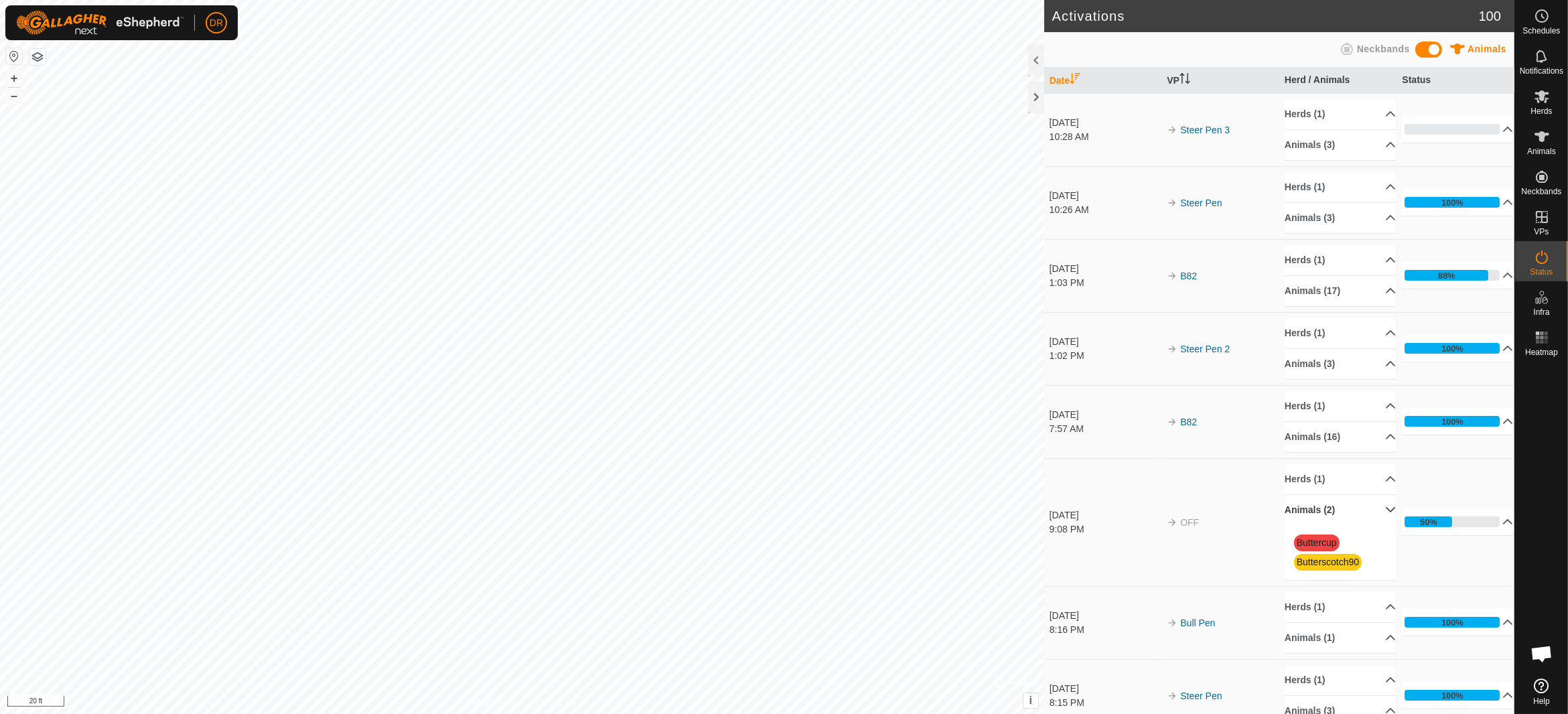
click at [1347, 504] on p-accordion-header "Animals (2)" at bounding box center [1340, 510] width 111 height 30
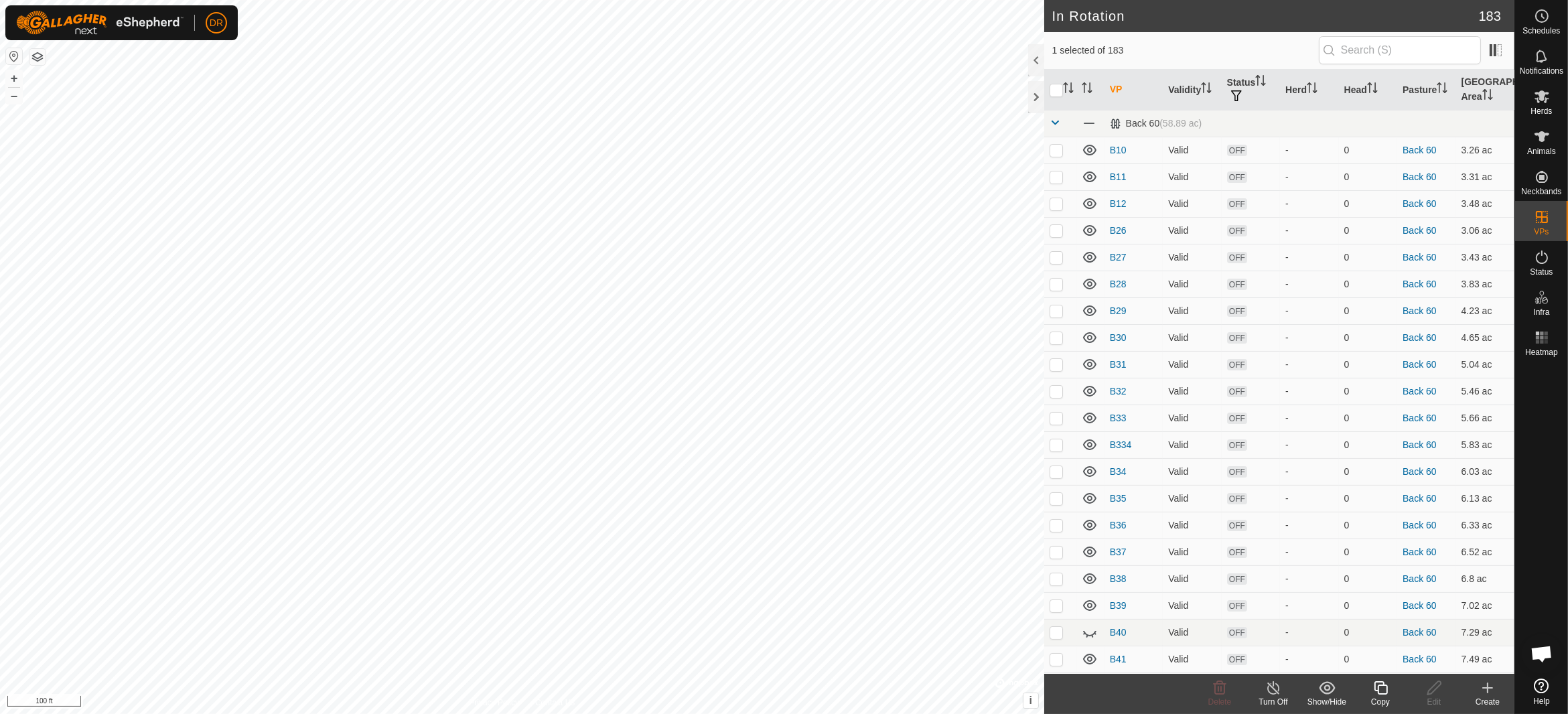
checkbox input "true"
checkbox input "false"
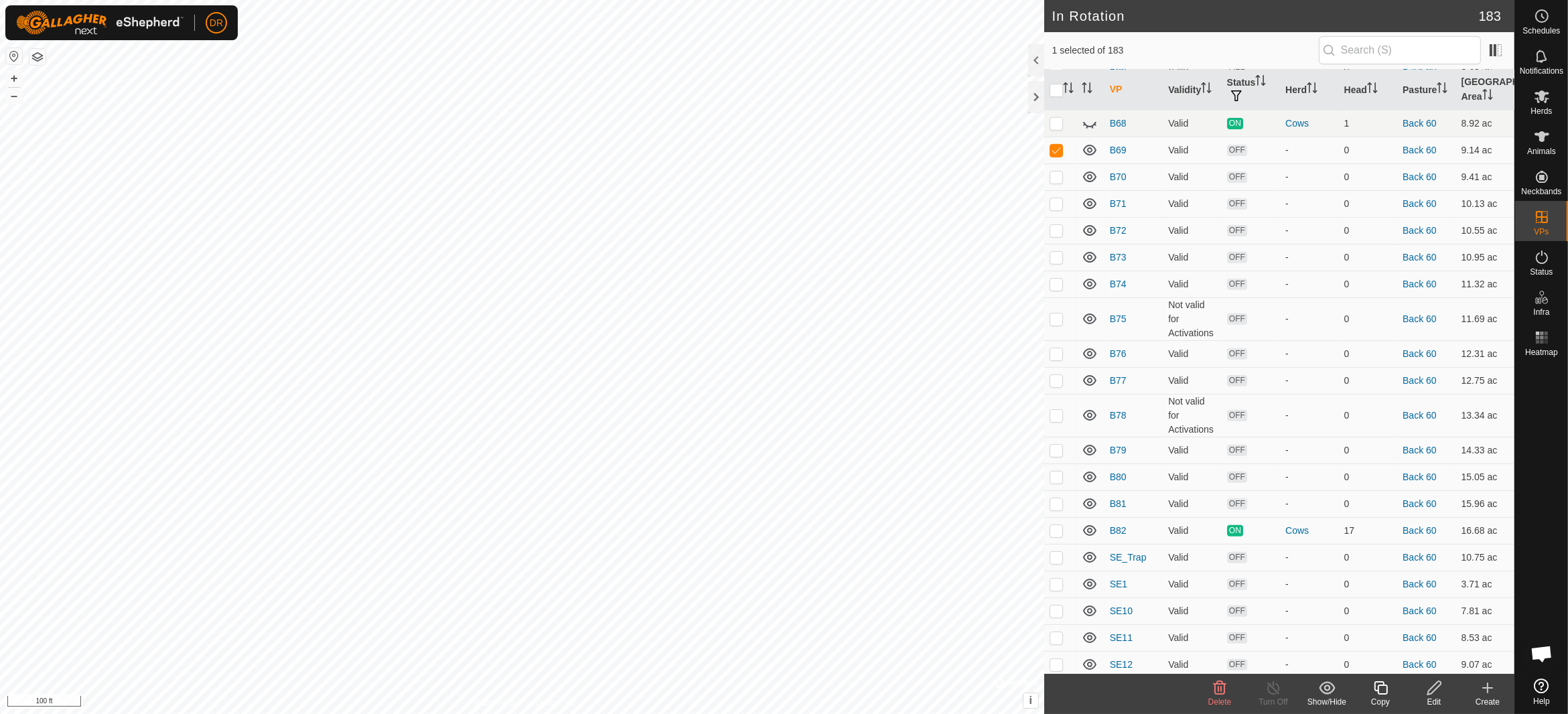
click at [1380, 694] on icon at bounding box center [1380, 688] width 13 height 13
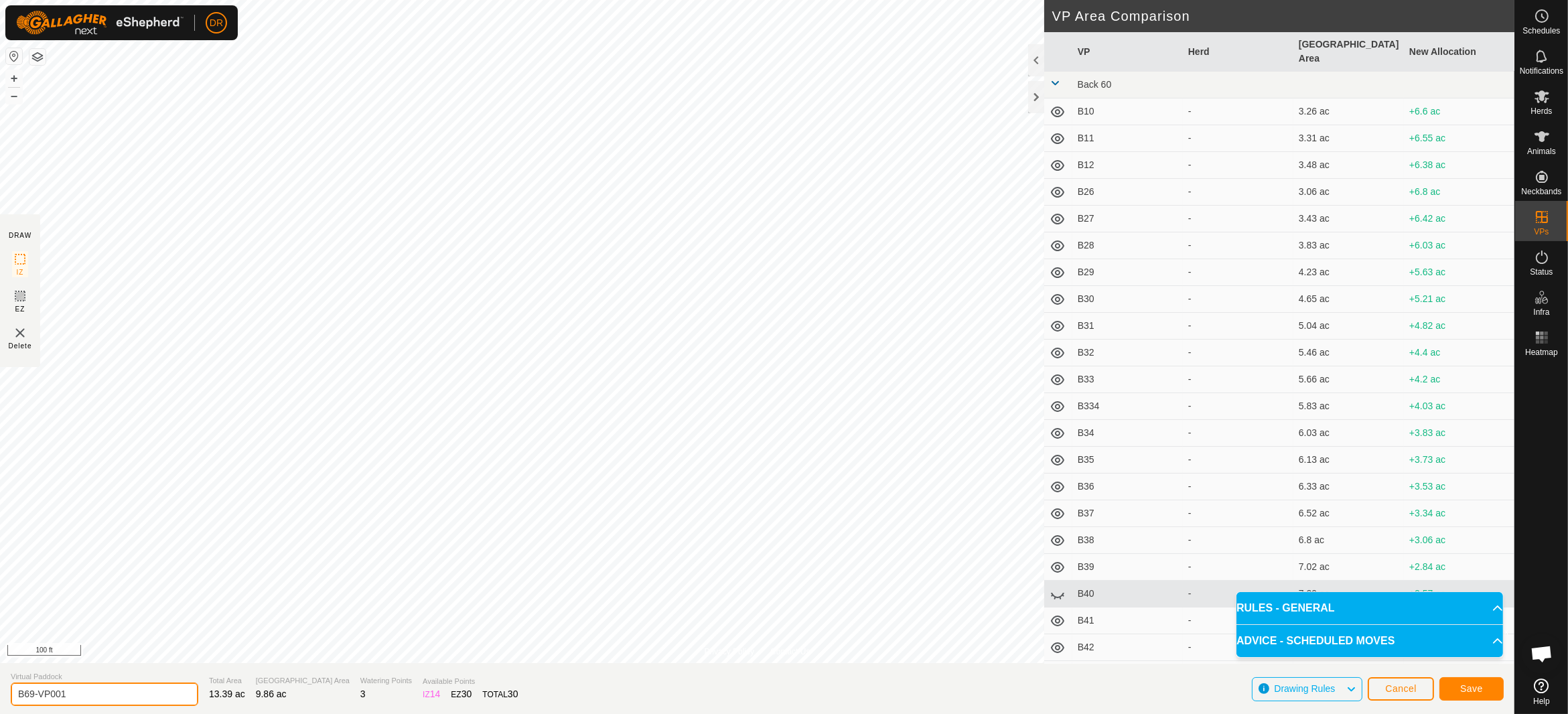
drag, startPoint x: 85, startPoint y: 695, endPoint x: 0, endPoint y: 677, distance: 86.9
click at [0, 677] on section "Virtual Paddock B69-VP001 Total Area 13.39 ac Grazing Area 9.86 ac Watering Poi…" at bounding box center [757, 689] width 1514 height 51
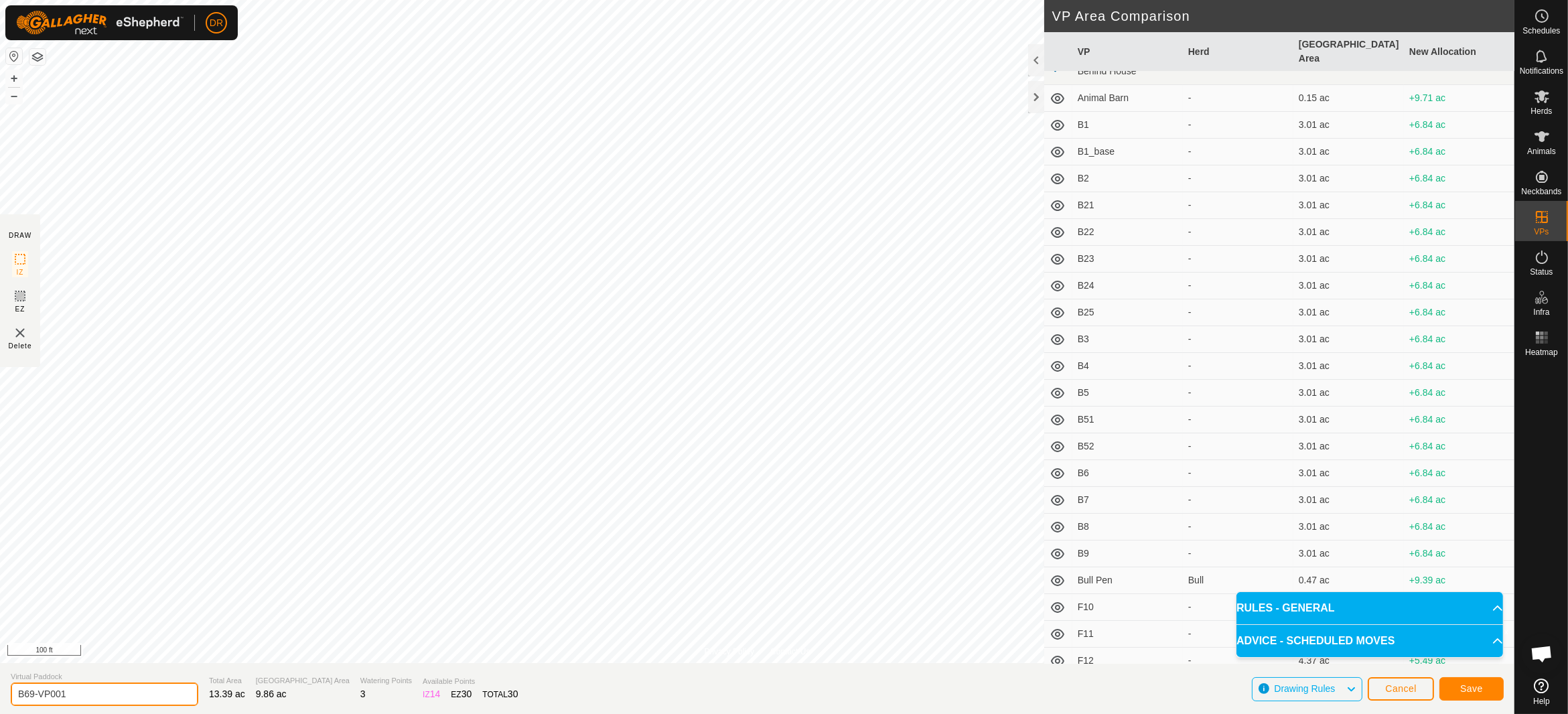
scroll to position [1675, 0]
type input "SW1"
click at [1471, 689] on span "Save" at bounding box center [1471, 688] width 23 height 11
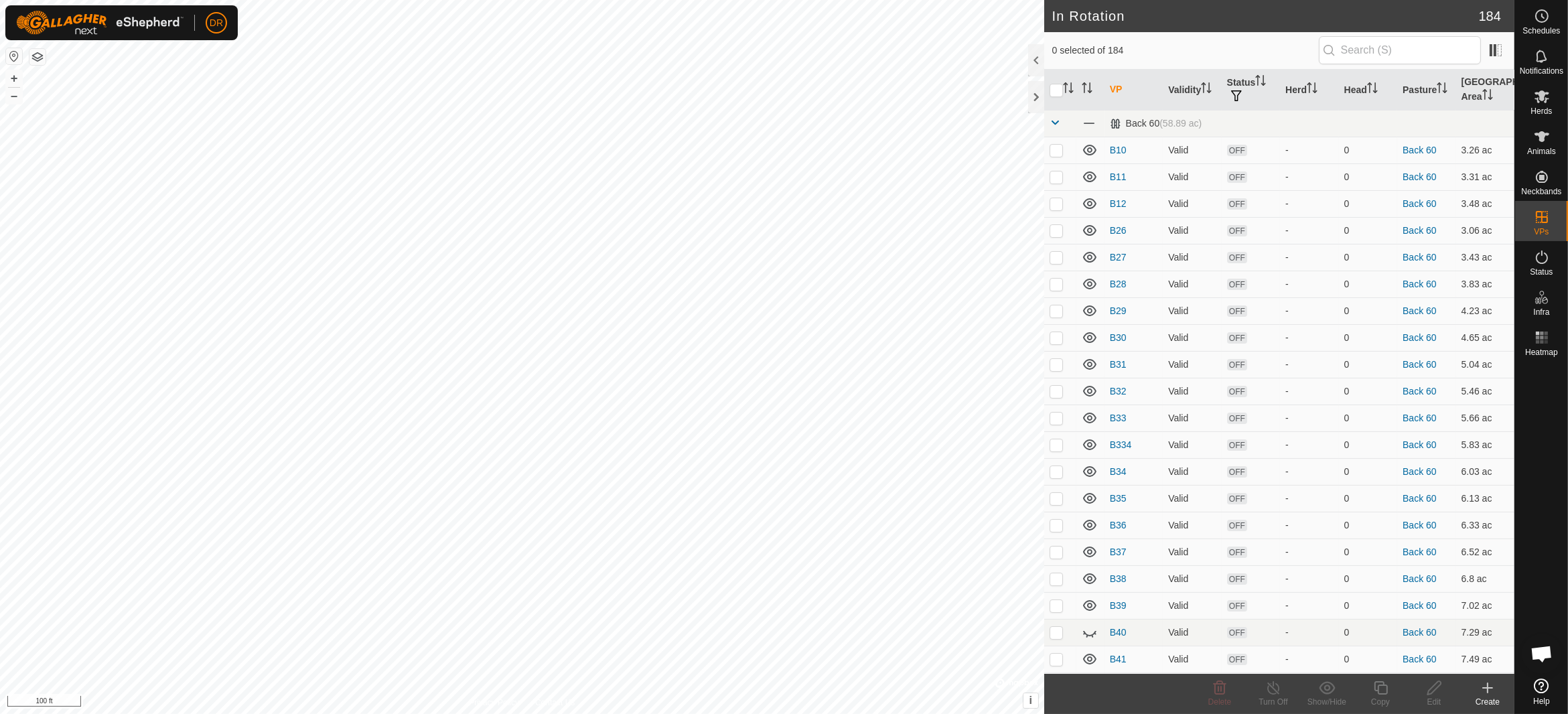
checkbox input "true"
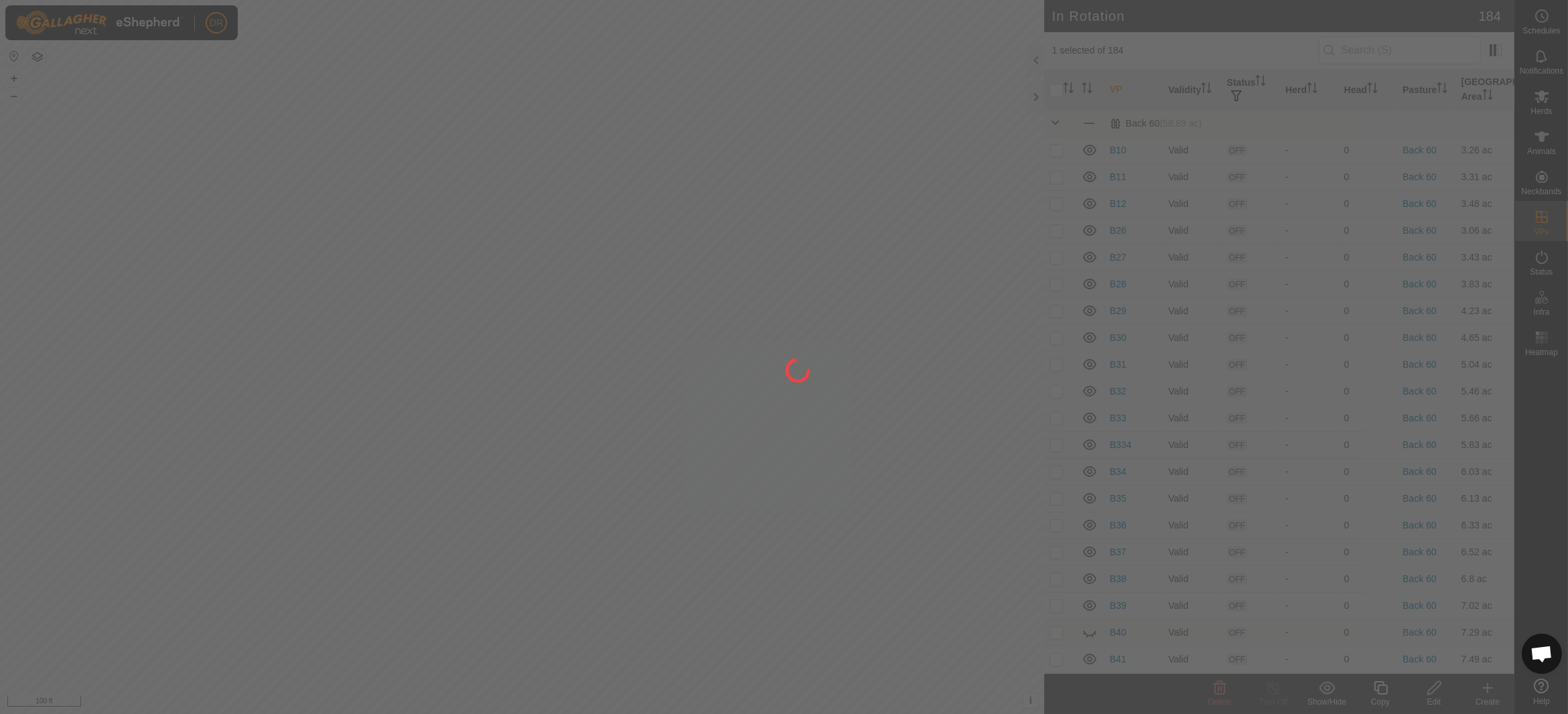
click at [1383, 689] on div at bounding box center [784, 357] width 1568 height 714
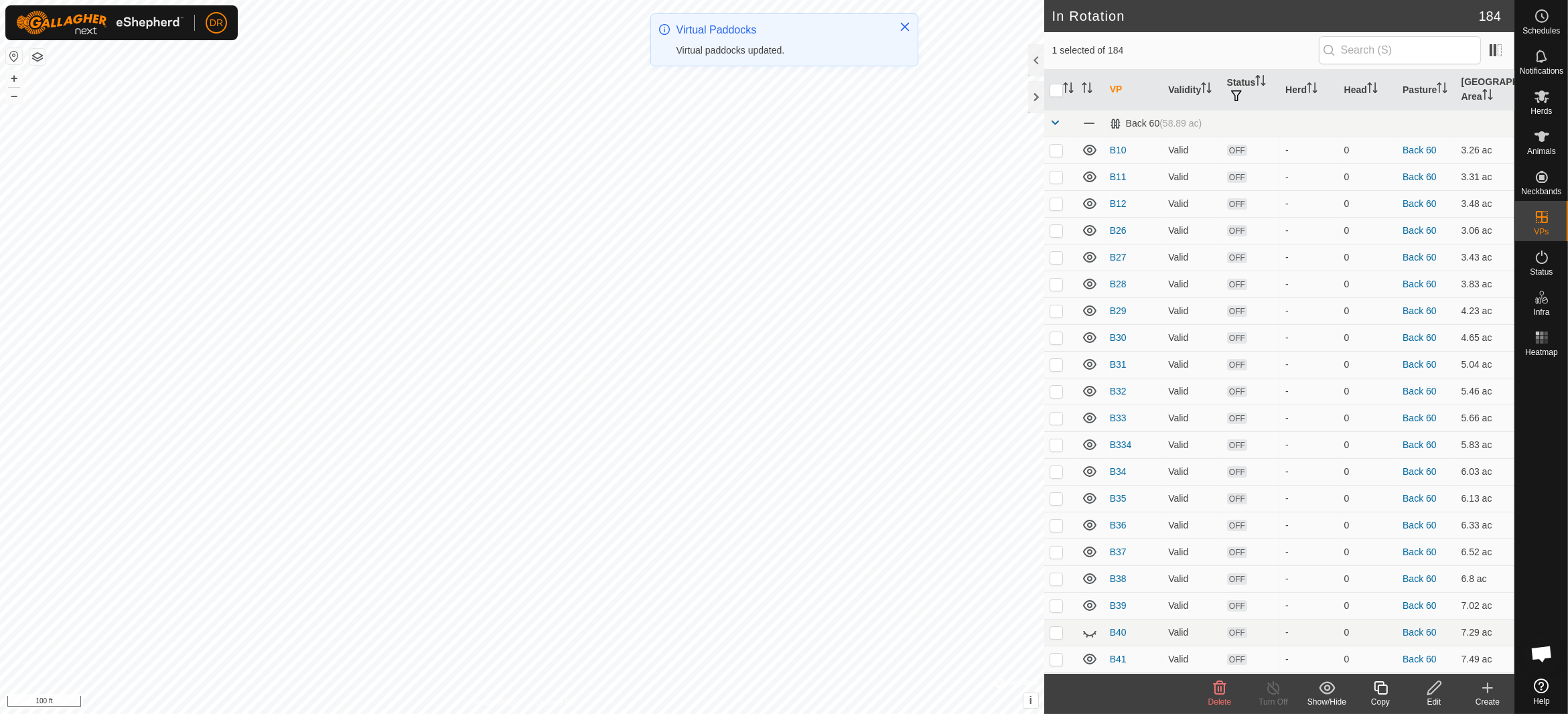
click at [1383, 698] on div "Copy" at bounding box center [1381, 701] width 54 height 12
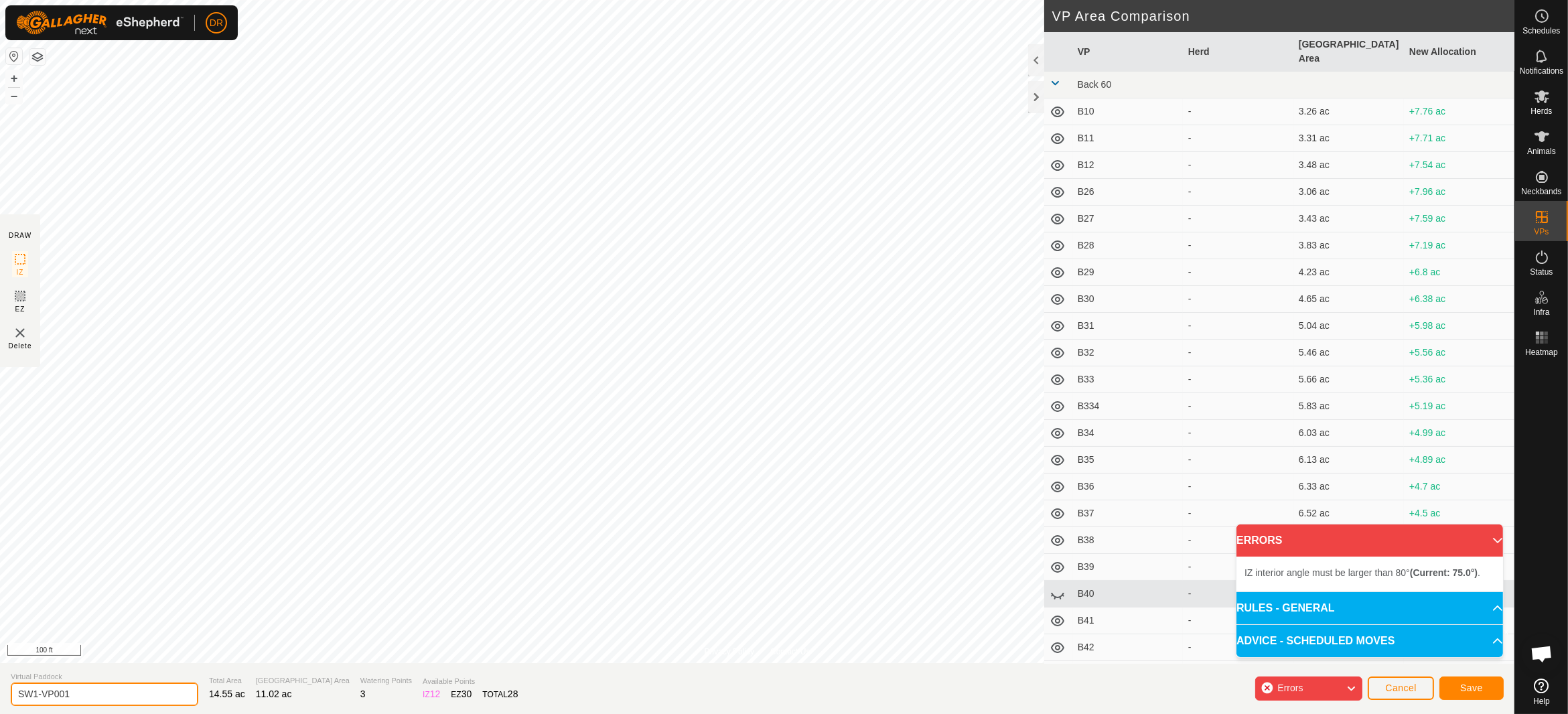
drag, startPoint x: 87, startPoint y: 696, endPoint x: 0, endPoint y: 684, distance: 87.8
click at [0, 684] on section "Virtual Paddock SW1-VP001 Total Area 14.55 ac Grazing Area 11.02 ac Watering Po…" at bounding box center [757, 689] width 1514 height 51
type input "SW2"
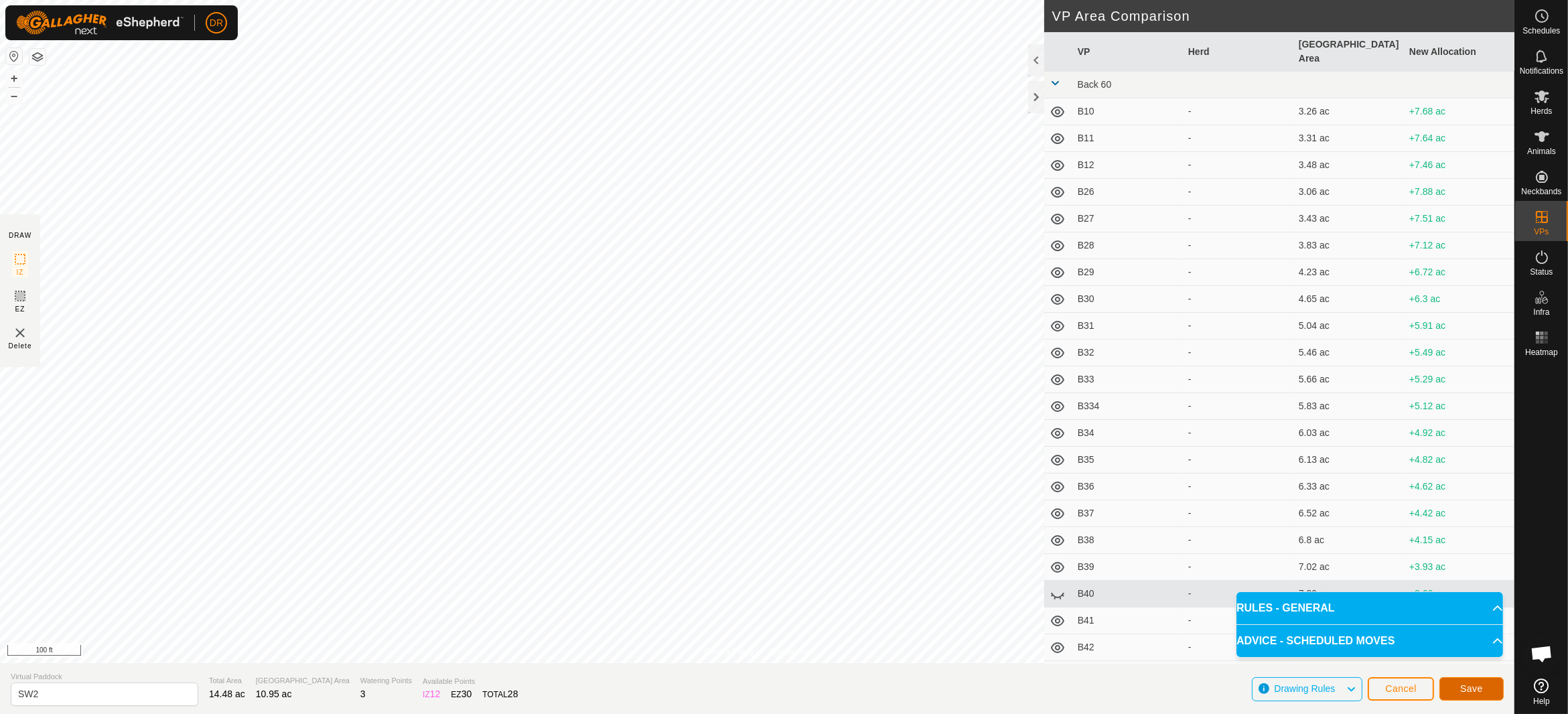
click at [1469, 690] on span "Save" at bounding box center [1471, 688] width 23 height 11
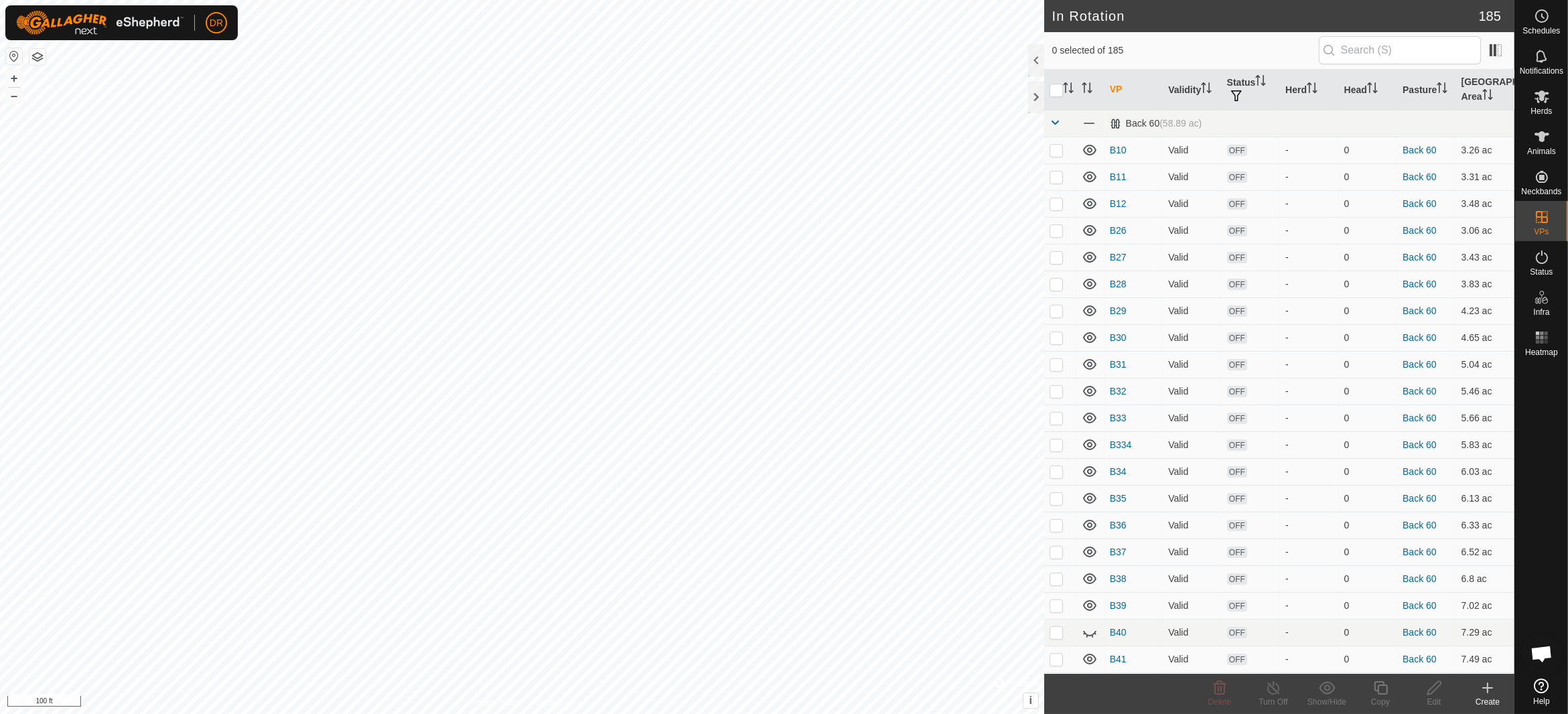
checkbox input "true"
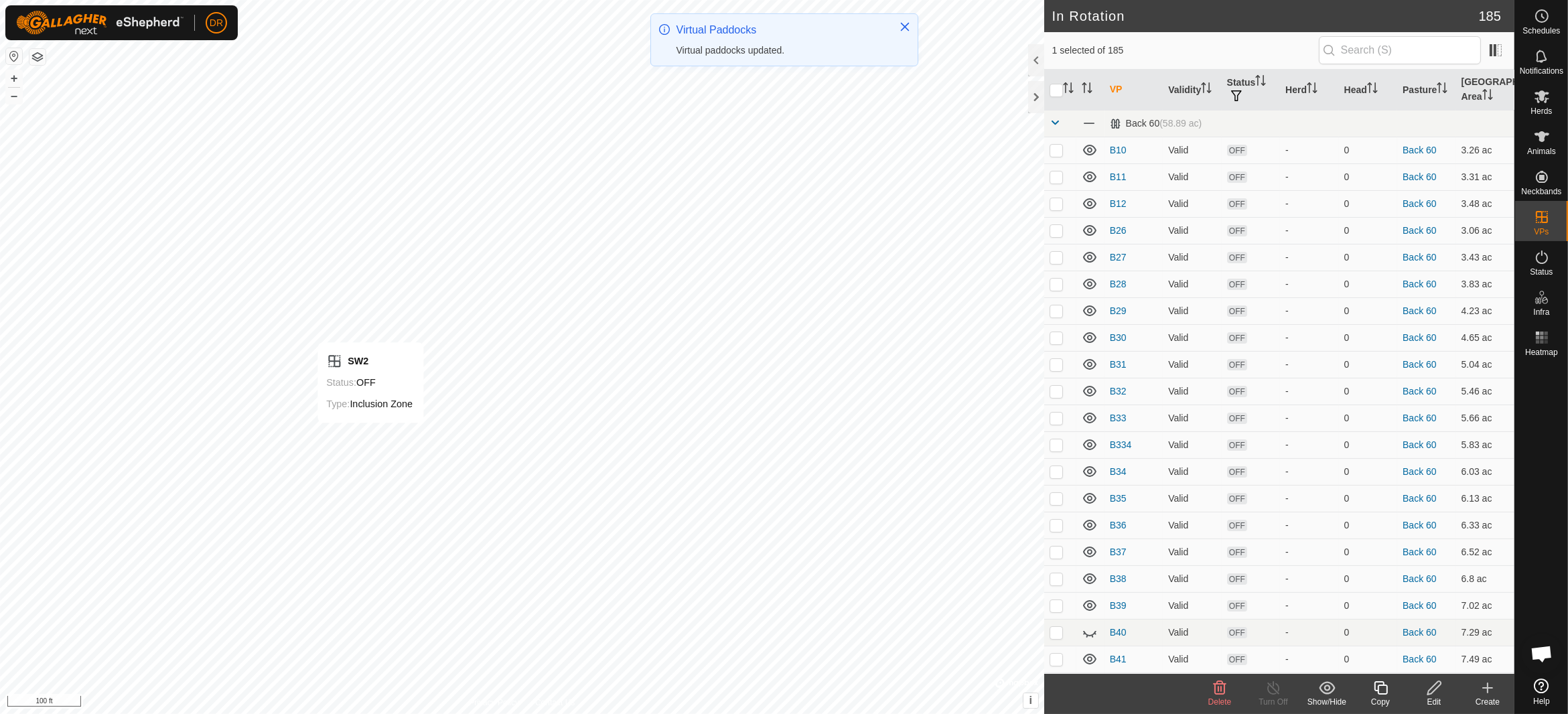
click at [1386, 693] on icon at bounding box center [1380, 688] width 13 height 13
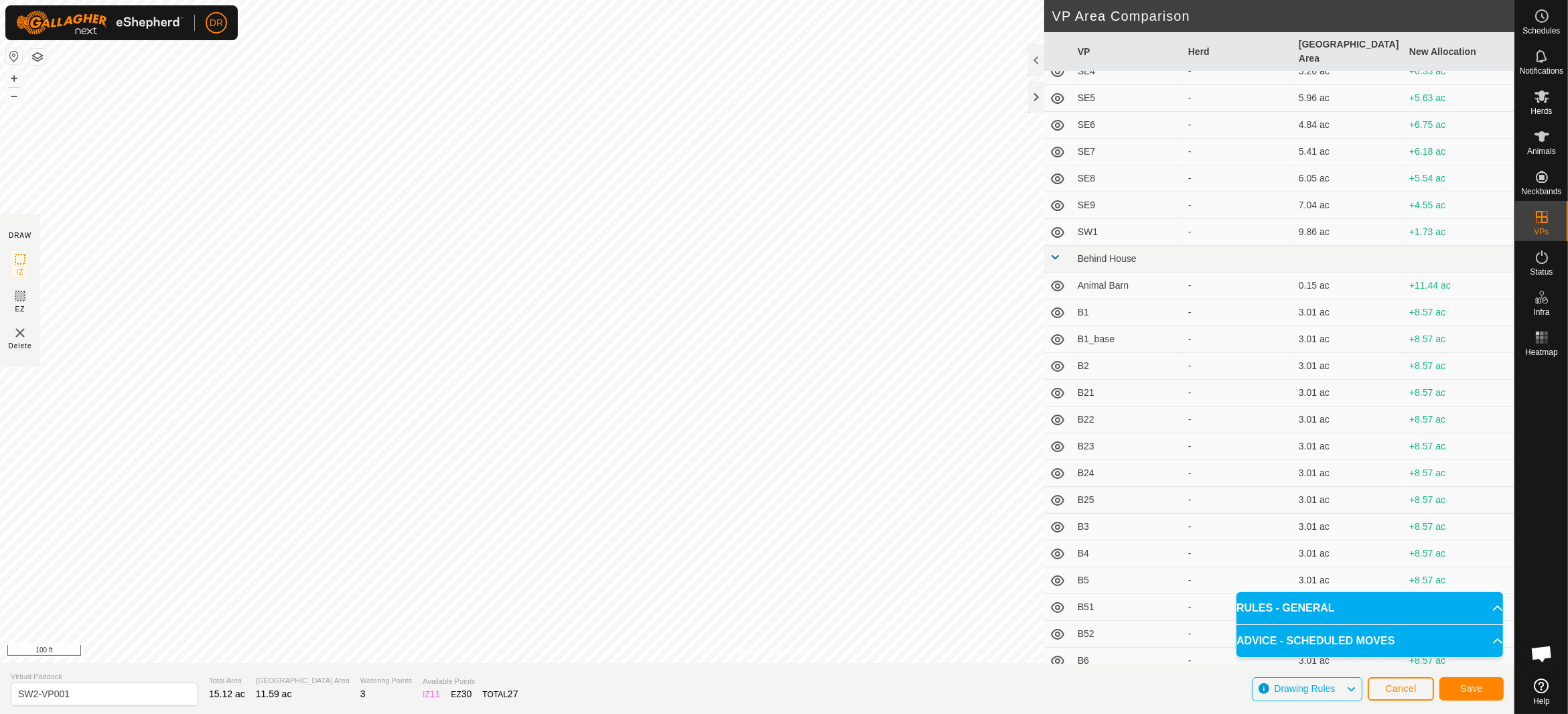
scroll to position [1742, 0]
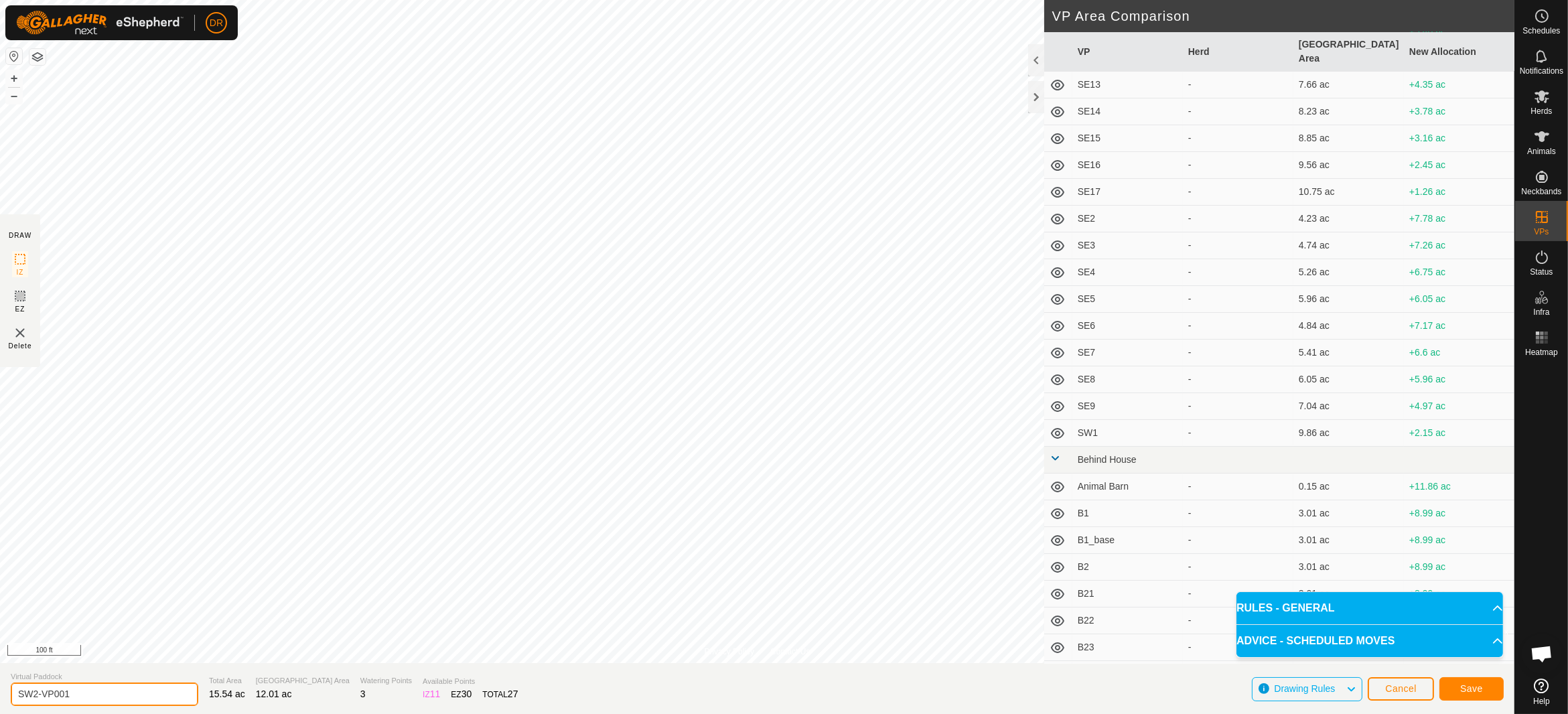
drag, startPoint x: 84, startPoint y: 694, endPoint x: 0, endPoint y: 690, distance: 84.1
click at [0, 690] on section "Virtual Paddock SW2-VP001 Total Area 15.54 ac Grazing Area 12.01 ac Watering Po…" at bounding box center [757, 689] width 1514 height 51
type input "SW3"
click at [1467, 694] on span "Save" at bounding box center [1471, 688] width 23 height 11
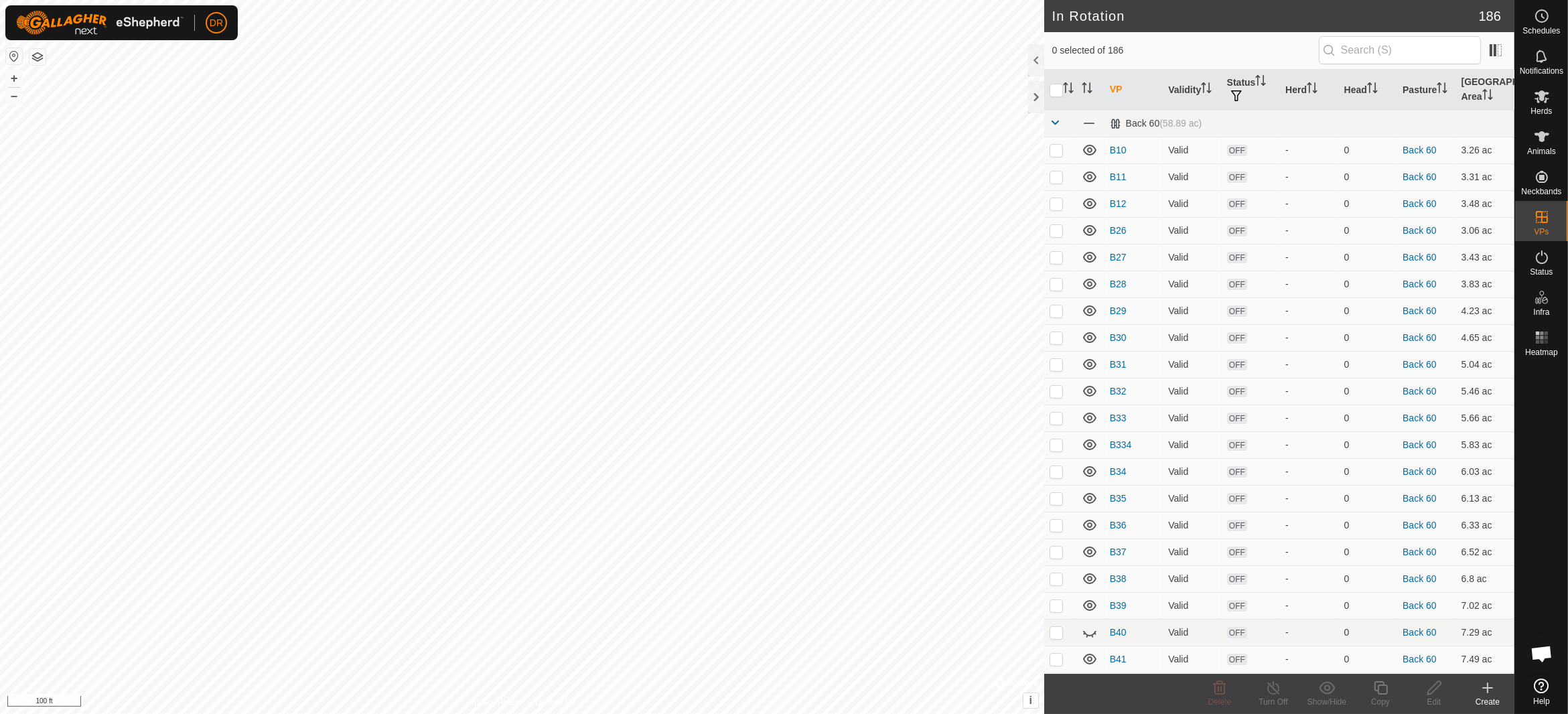
checkbox input "true"
click at [1380, 697] on div "Copy" at bounding box center [1381, 701] width 54 height 12
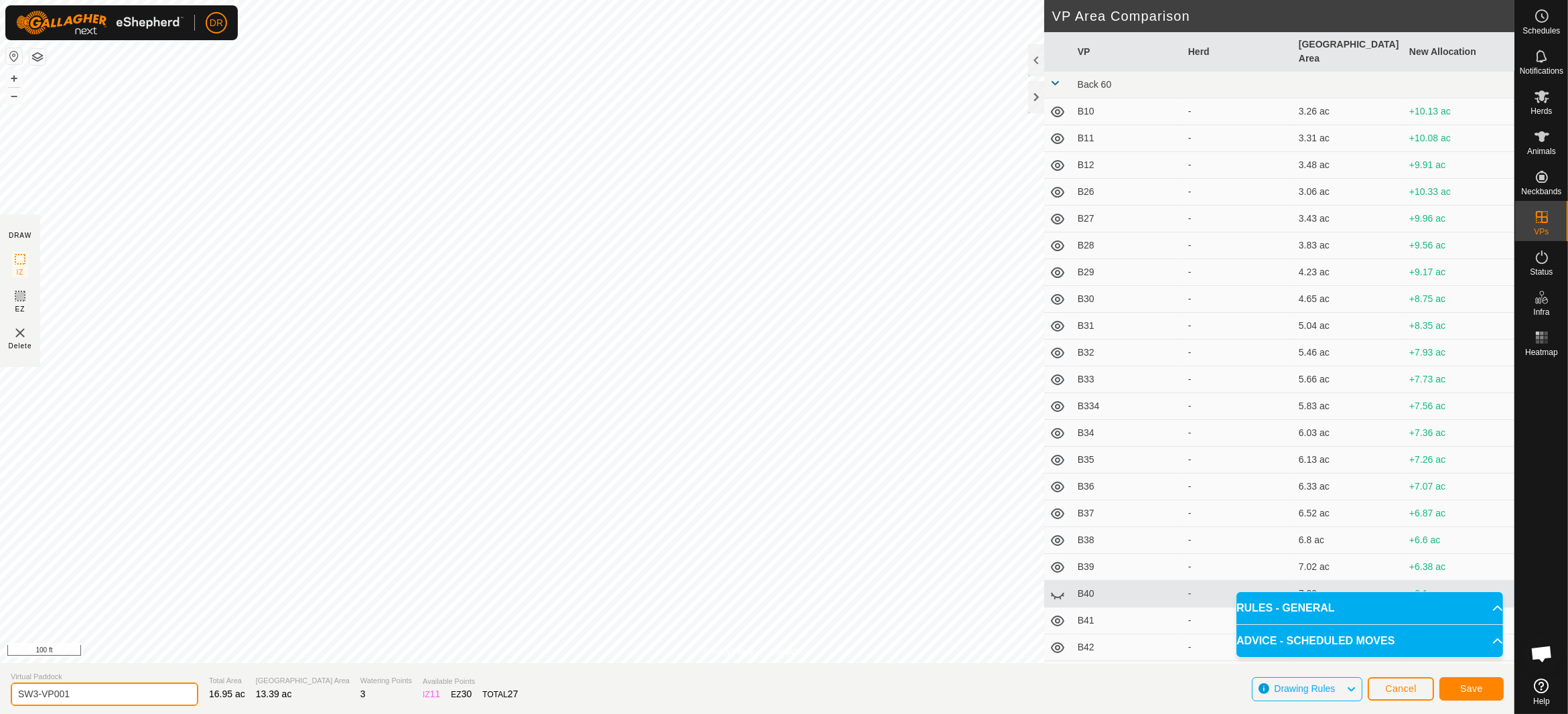
drag, startPoint x: 97, startPoint y: 694, endPoint x: 0, endPoint y: 698, distance: 97.1
click at [0, 698] on section "Virtual Paddock SW3-VP001 Total Area 16.95 ac Grazing Area 13.39 ac Watering Po…" at bounding box center [757, 689] width 1514 height 51
type input "SW4"
click at [1476, 689] on span "Save" at bounding box center [1471, 688] width 23 height 11
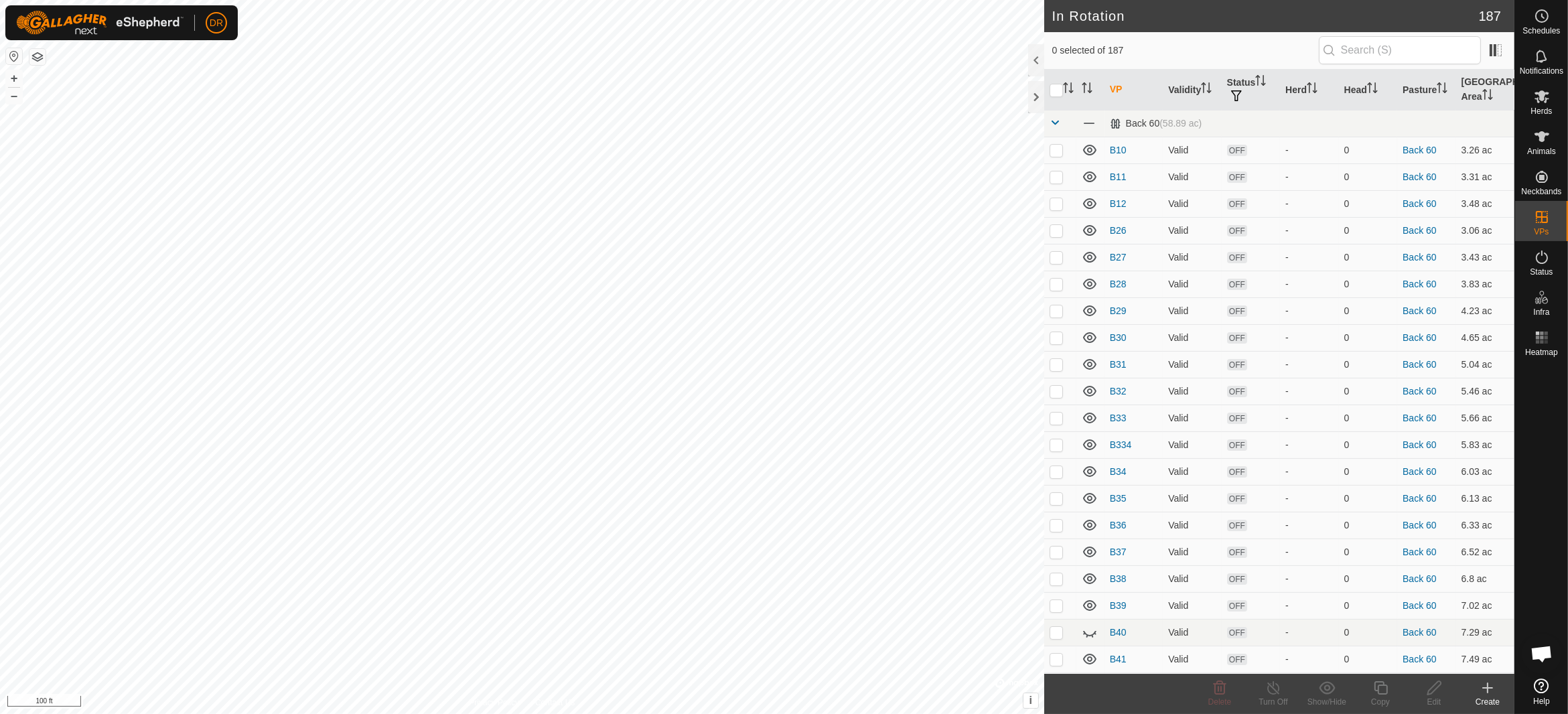
checkbox input "true"
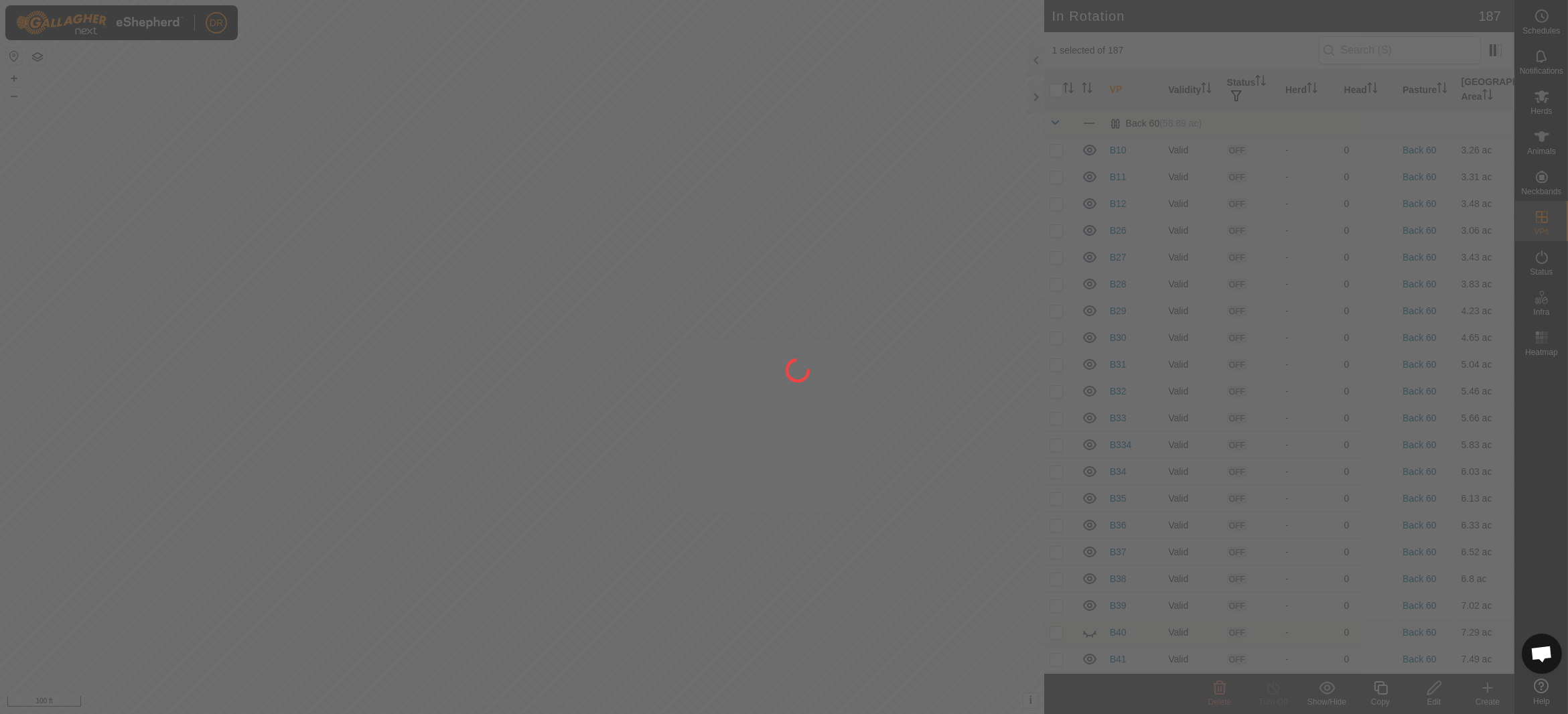
drag, startPoint x: 1390, startPoint y: 696, endPoint x: 1381, endPoint y: 697, distance: 9.1
click at [1381, 697] on div at bounding box center [784, 357] width 1568 height 714
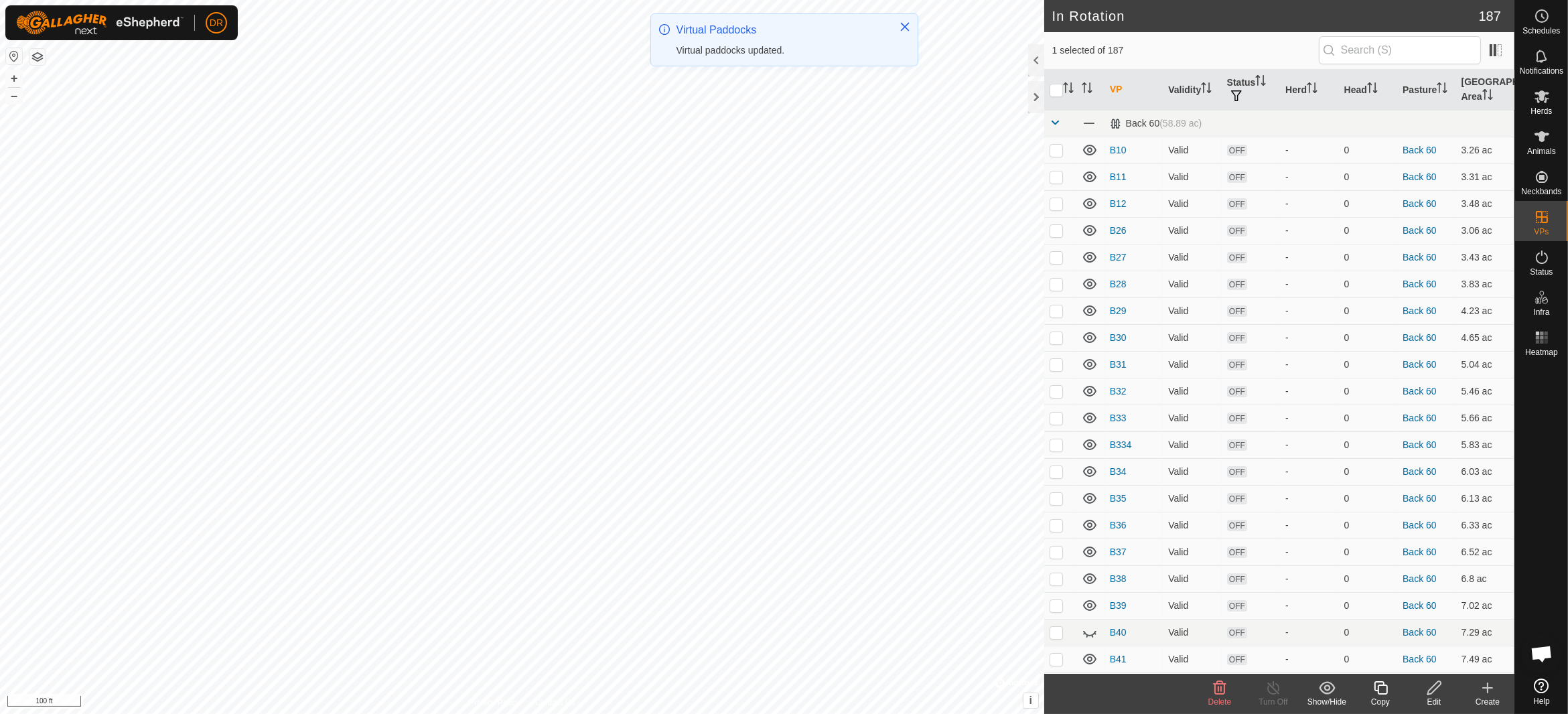
click at [1385, 696] on div "Copy" at bounding box center [1381, 701] width 54 height 12
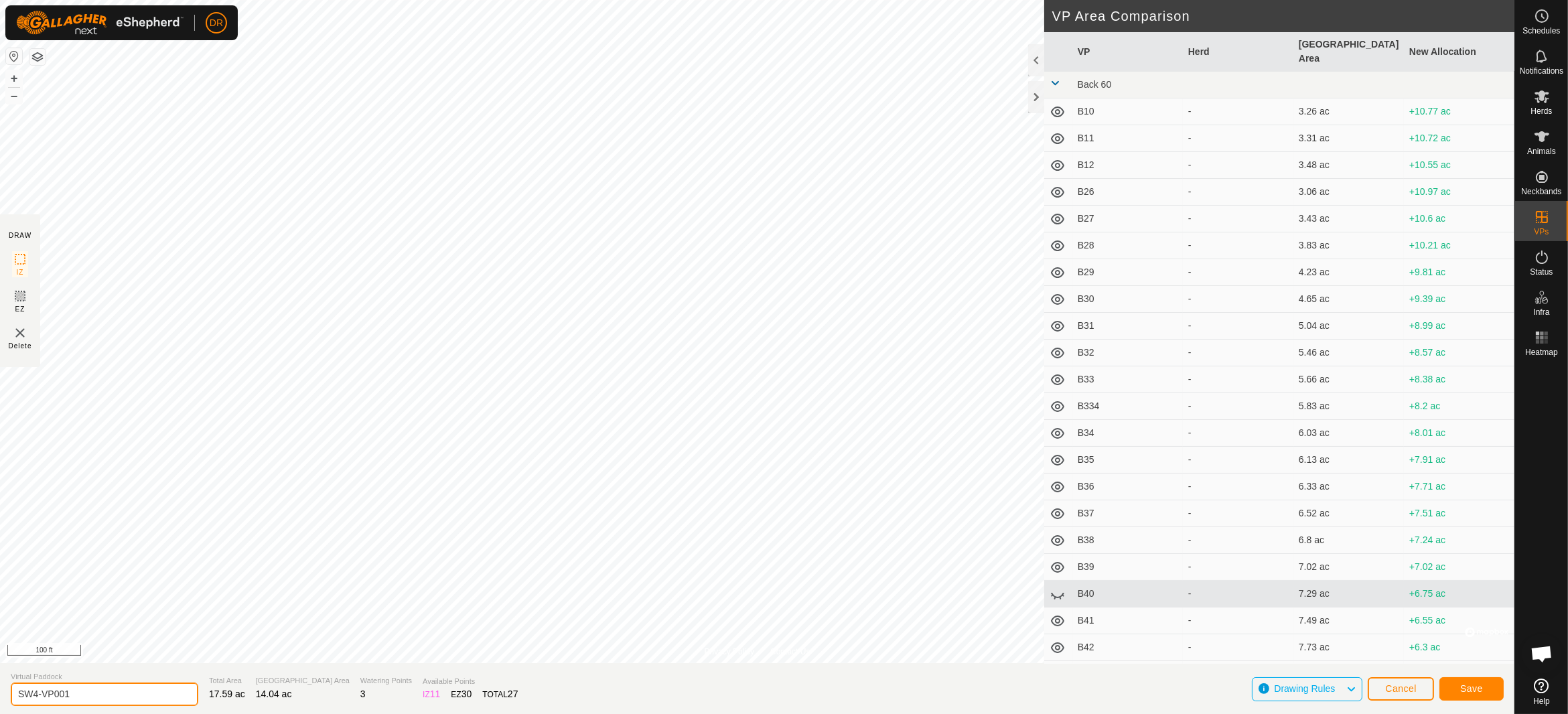
drag, startPoint x: 88, startPoint y: 690, endPoint x: 0, endPoint y: 691, distance: 88.0
click at [0, 691] on section "Virtual Paddock SW4-VP001 Total Area 17.59 ac Grazing Area 14.04 ac Watering Po…" at bounding box center [757, 689] width 1514 height 51
type input "SW5"
click at [1473, 689] on span "Save" at bounding box center [1471, 688] width 23 height 11
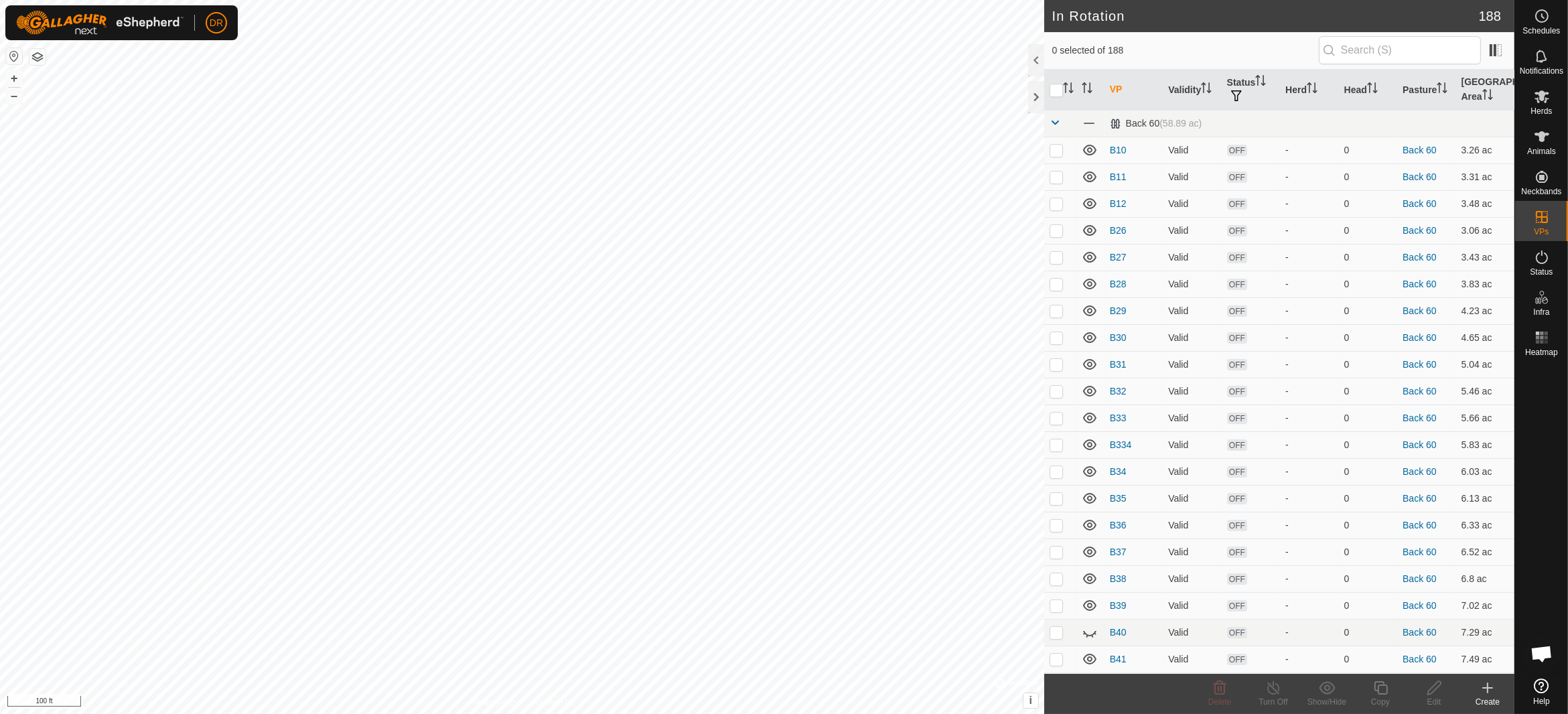
checkbox input "true"
click at [1377, 692] on icon at bounding box center [1380, 688] width 13 height 13
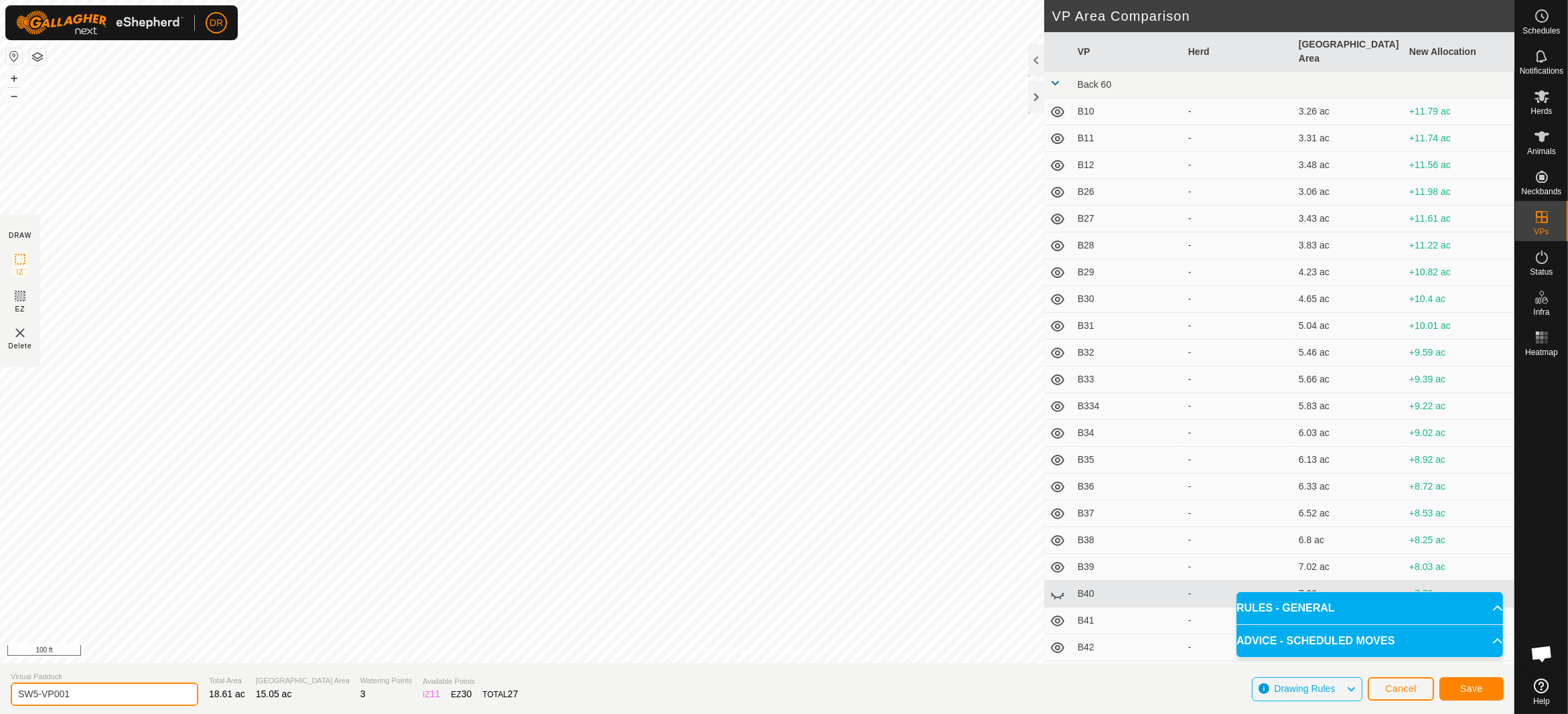
drag, startPoint x: 102, startPoint y: 695, endPoint x: 0, endPoint y: 694, distance: 102.0
click at [0, 694] on section "Virtual Paddock SW5-VP001 Total Area 18.61 ac Grazing Area 15.05 ac Watering Po…" at bounding box center [757, 689] width 1514 height 51
type input "SW6"
click at [1479, 692] on span "Save" at bounding box center [1471, 688] width 23 height 11
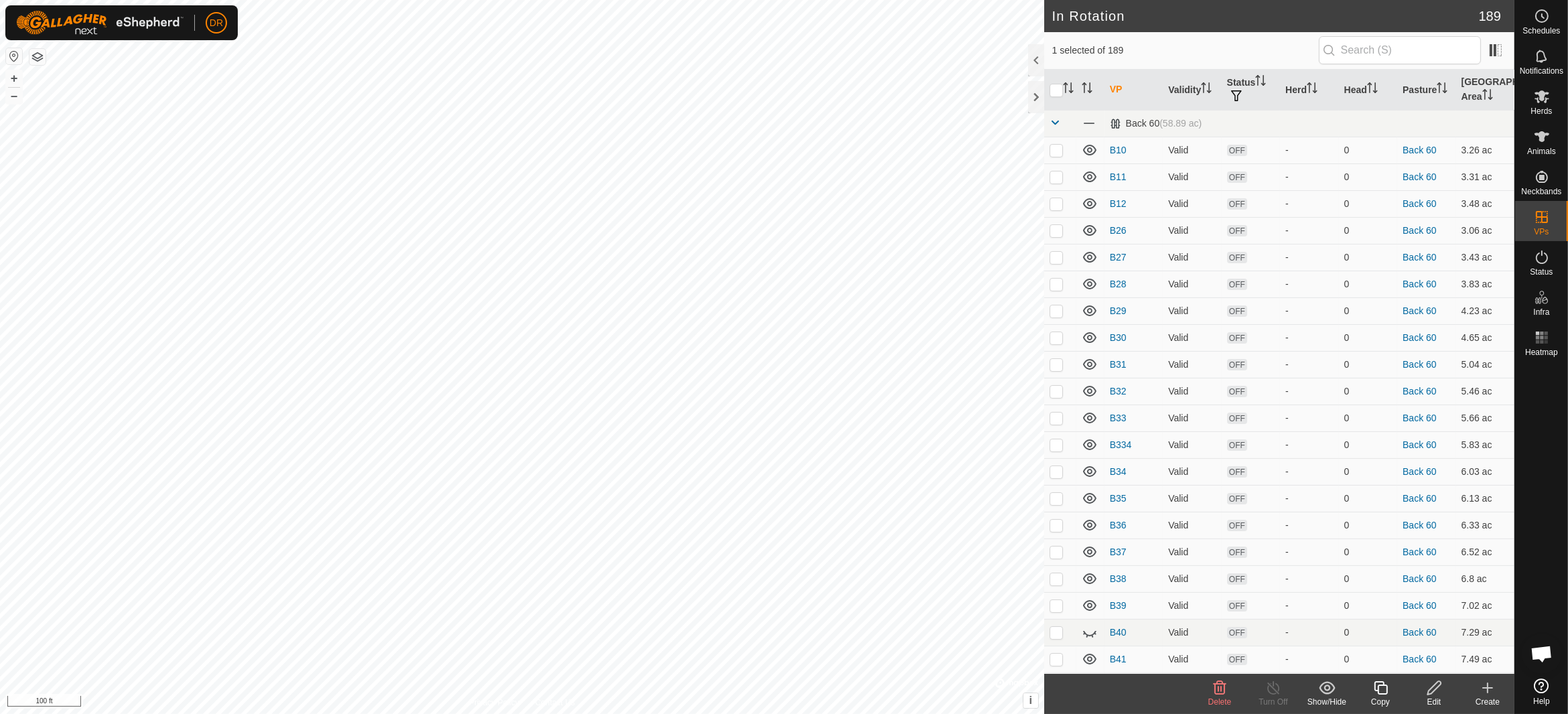
checkbox input "false"
checkbox input "true"
click at [1378, 696] on div "Copy" at bounding box center [1381, 701] width 54 height 12
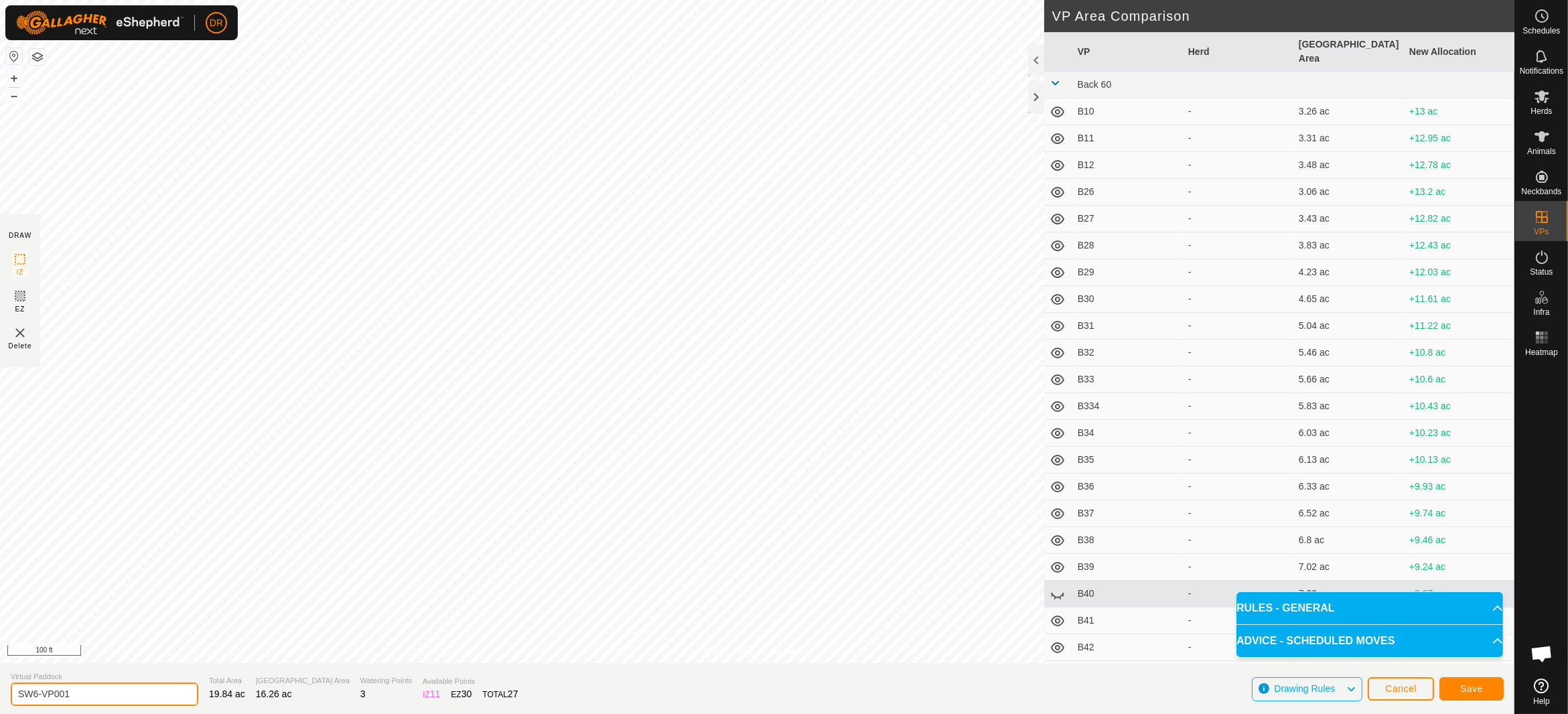
drag, startPoint x: 75, startPoint y: 697, endPoint x: 0, endPoint y: 689, distance: 75.4
click at [0, 689] on section "Virtual Paddock SW6-VP001 Total Area 19.84 ac Grazing Area 16.26 ac Watering Po…" at bounding box center [757, 689] width 1514 height 51
type input "SW7"
click at [1469, 685] on span "Save" at bounding box center [1471, 688] width 23 height 11
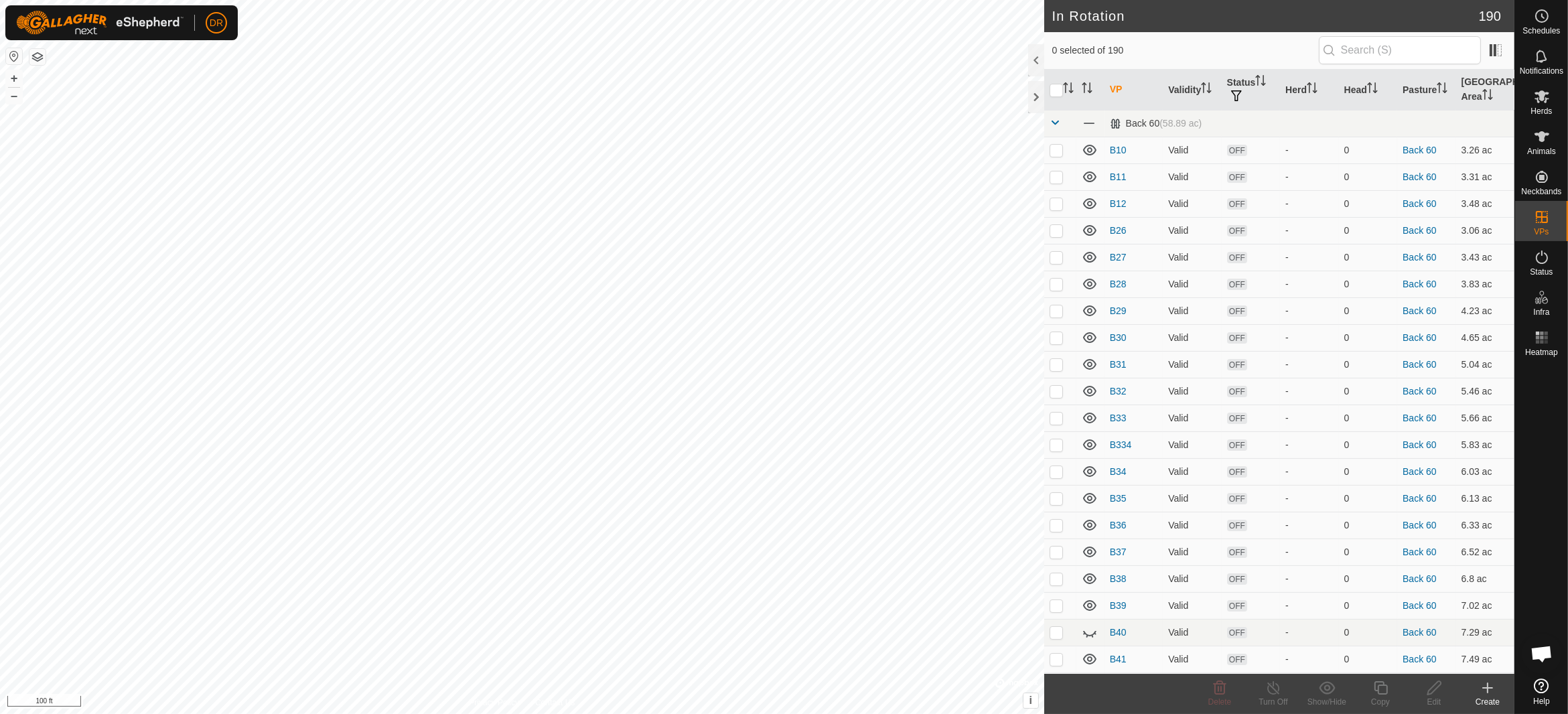
checkbox input "true"
click at [1383, 695] on icon at bounding box center [1380, 688] width 13 height 13
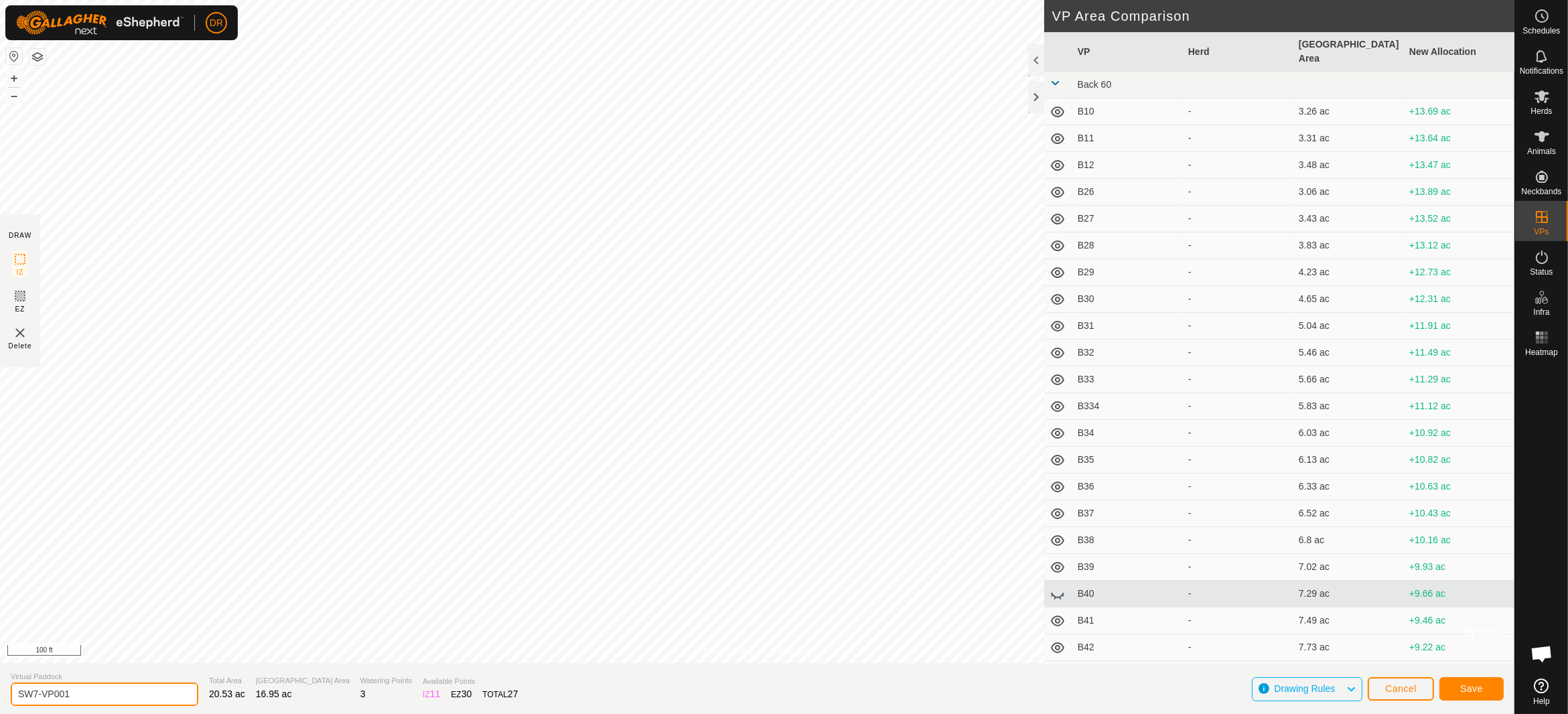
drag, startPoint x: 108, startPoint y: 694, endPoint x: 0, endPoint y: 695, distance: 108.0
click at [0, 695] on section "Virtual Paddock SW7-VP001 Total Area 20.53 ac Grazing Area 16.95 ac Watering Po…" at bounding box center [757, 689] width 1514 height 51
type input "SW8"
click at [1479, 688] on span "Save" at bounding box center [1471, 688] width 23 height 11
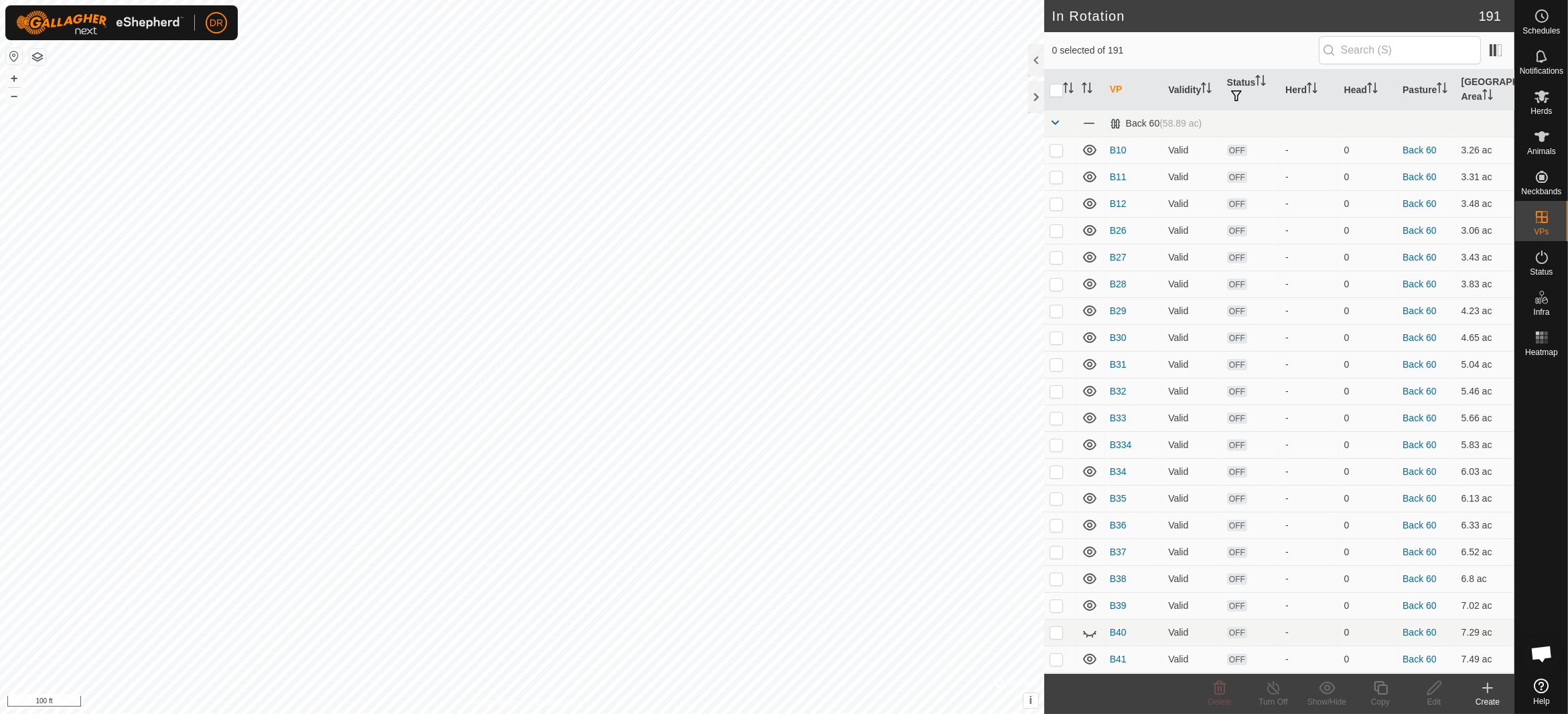
checkbox input "true"
click at [1381, 695] on icon at bounding box center [1381, 688] width 17 height 16
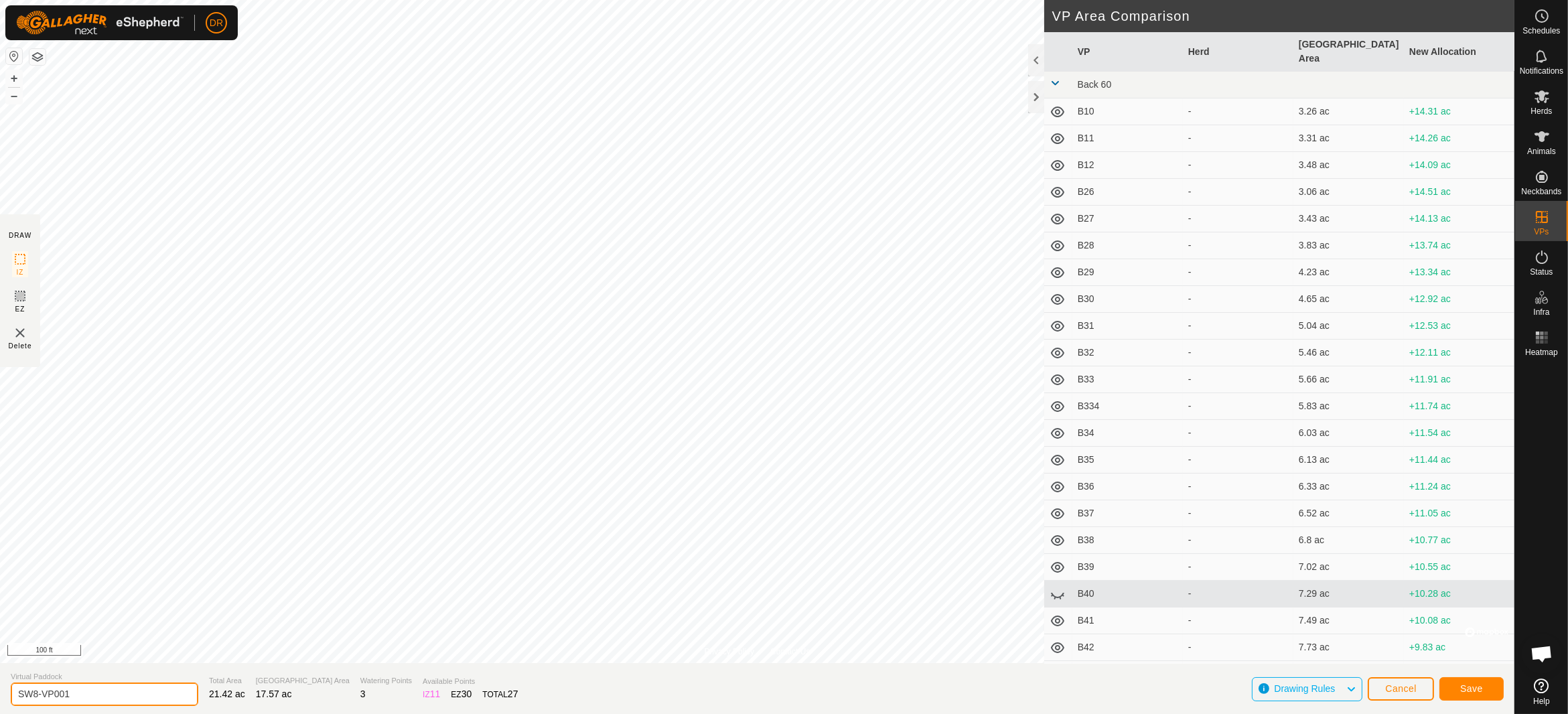
drag, startPoint x: 87, startPoint y: 688, endPoint x: 0, endPoint y: 692, distance: 87.1
click at [0, 692] on section "Virtual Paddock SW8-VP001 Total Area 21.42 ac Grazing Area 17.57 ac Watering Po…" at bounding box center [757, 689] width 1514 height 51
type input "SW9"
click at [1470, 689] on span "Save" at bounding box center [1471, 688] width 23 height 11
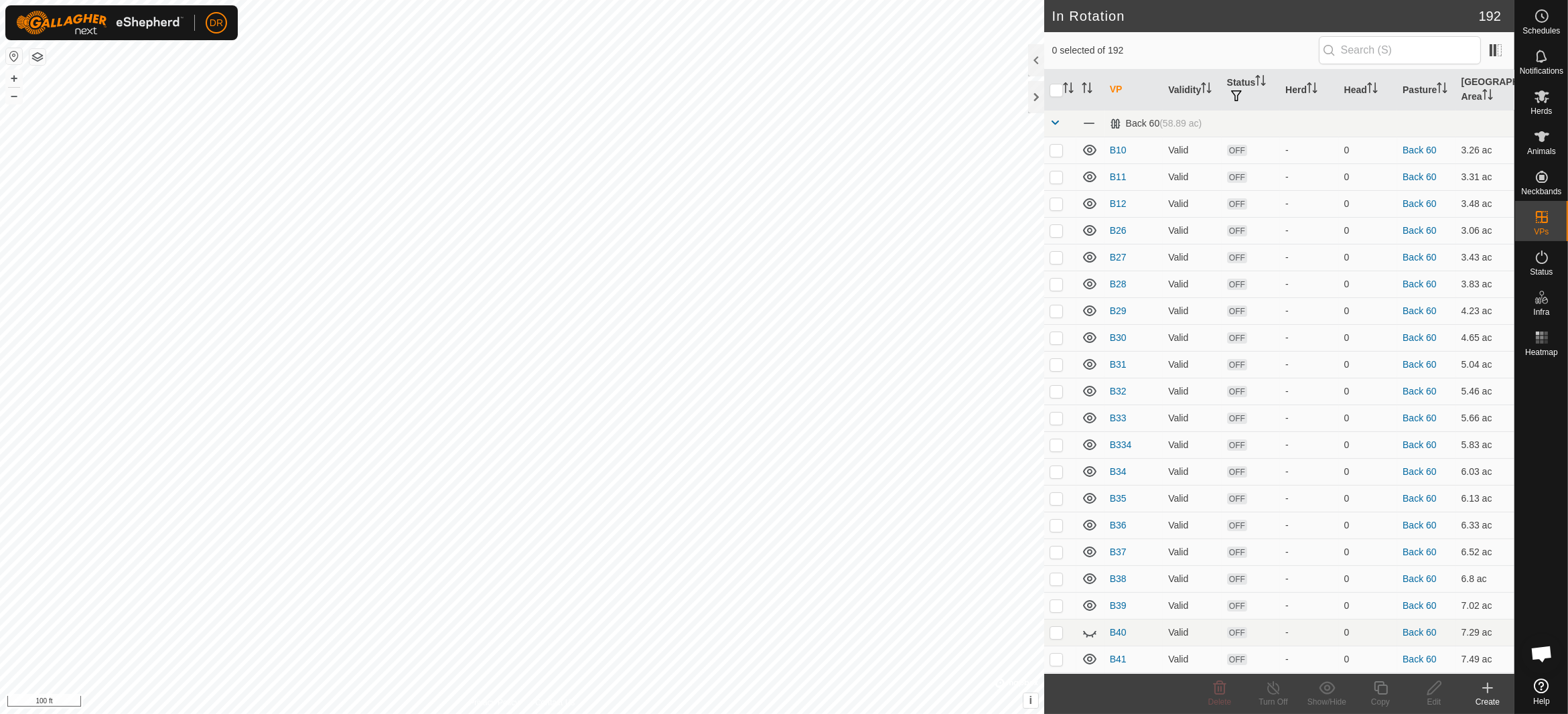
click at [884, 713] on html "DR Schedules Notifications Herds Animals Neckbands VPs Status Infra Heatmap Hel…" at bounding box center [784, 357] width 1568 height 714
